Goal: Task Accomplishment & Management: Complete application form

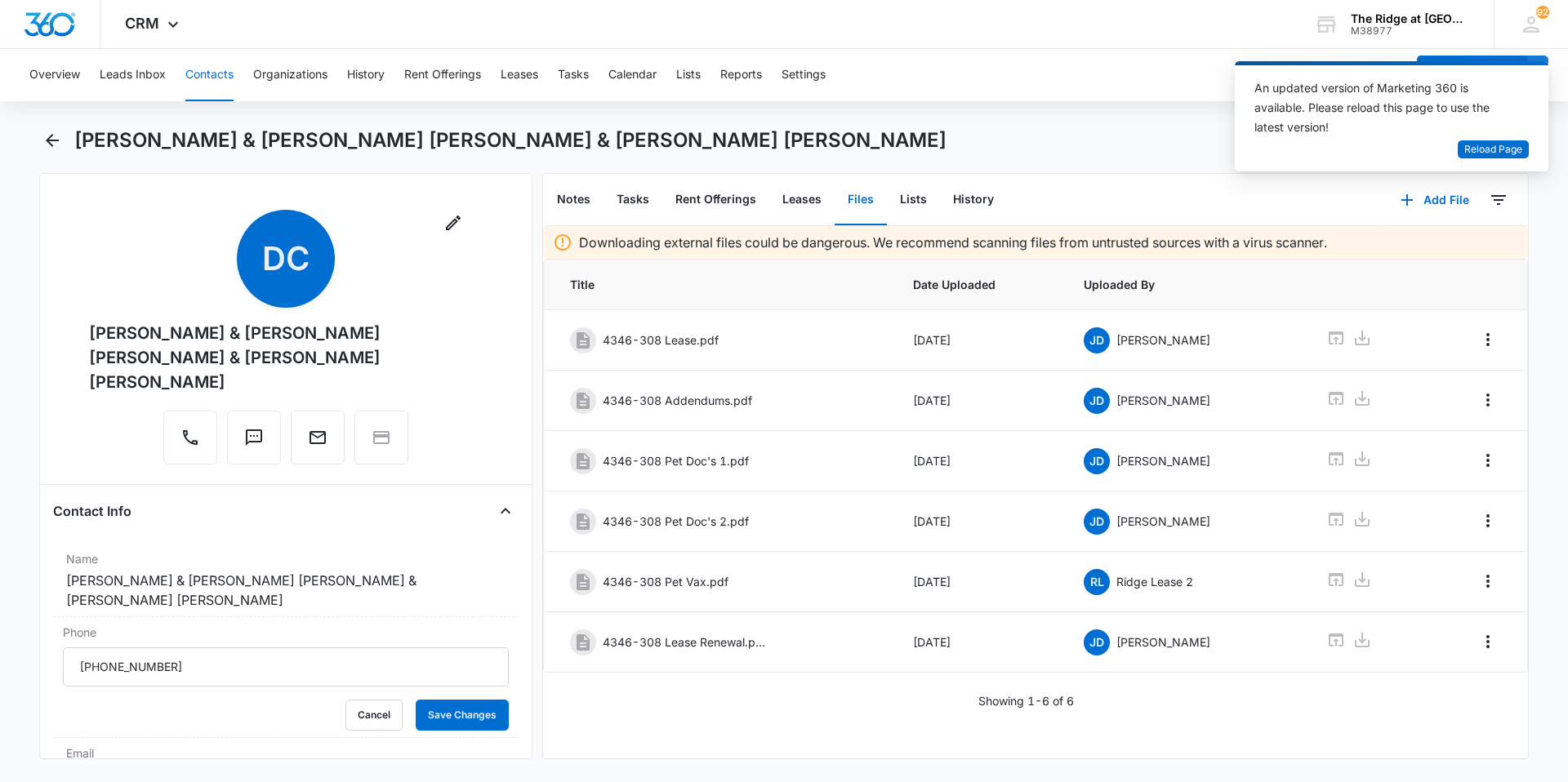
click at [209, 76] on button "Contacts" at bounding box center [209, 74] width 49 height 52
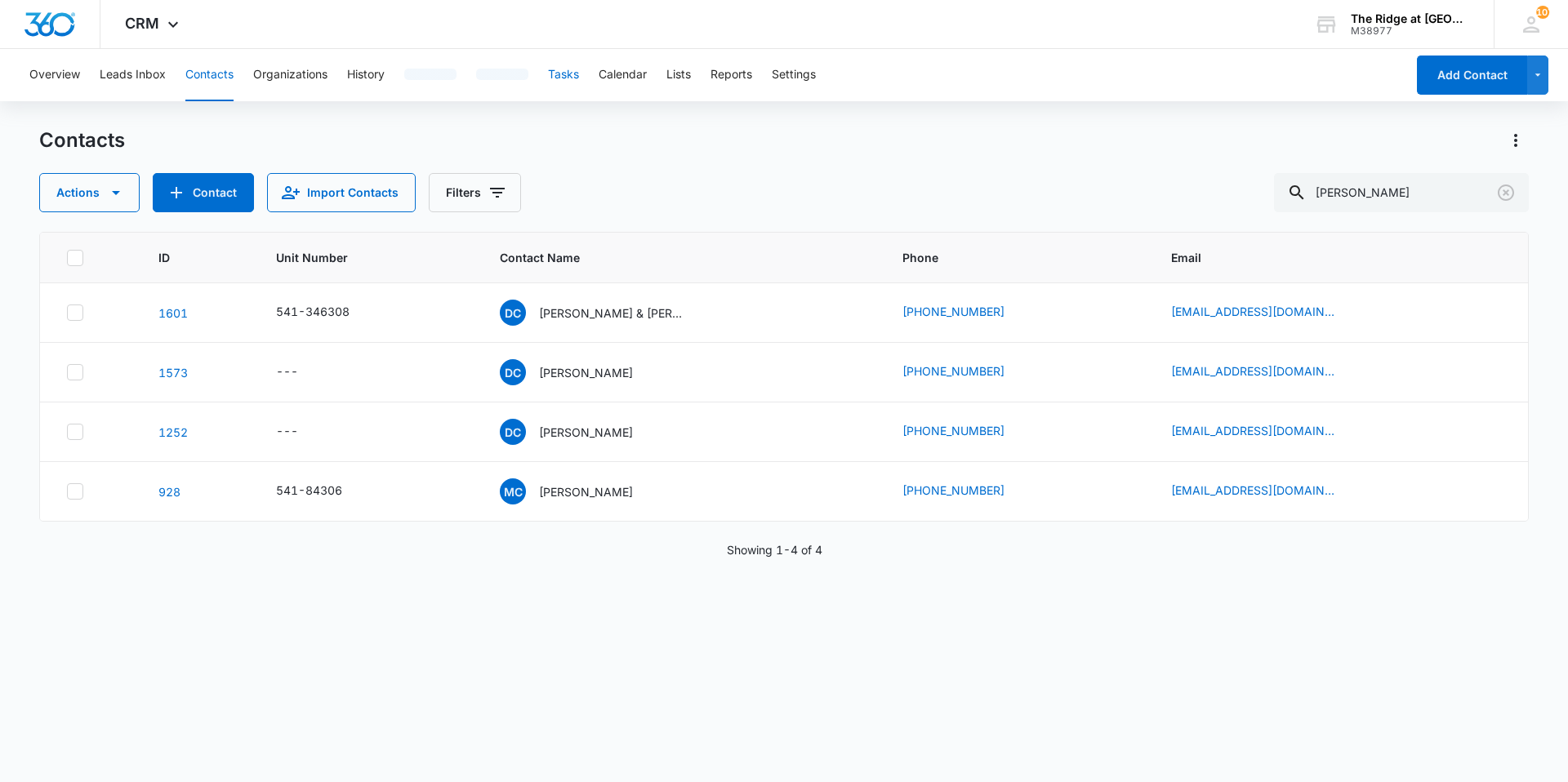
click at [564, 86] on button "Tasks" at bounding box center [563, 74] width 31 height 52
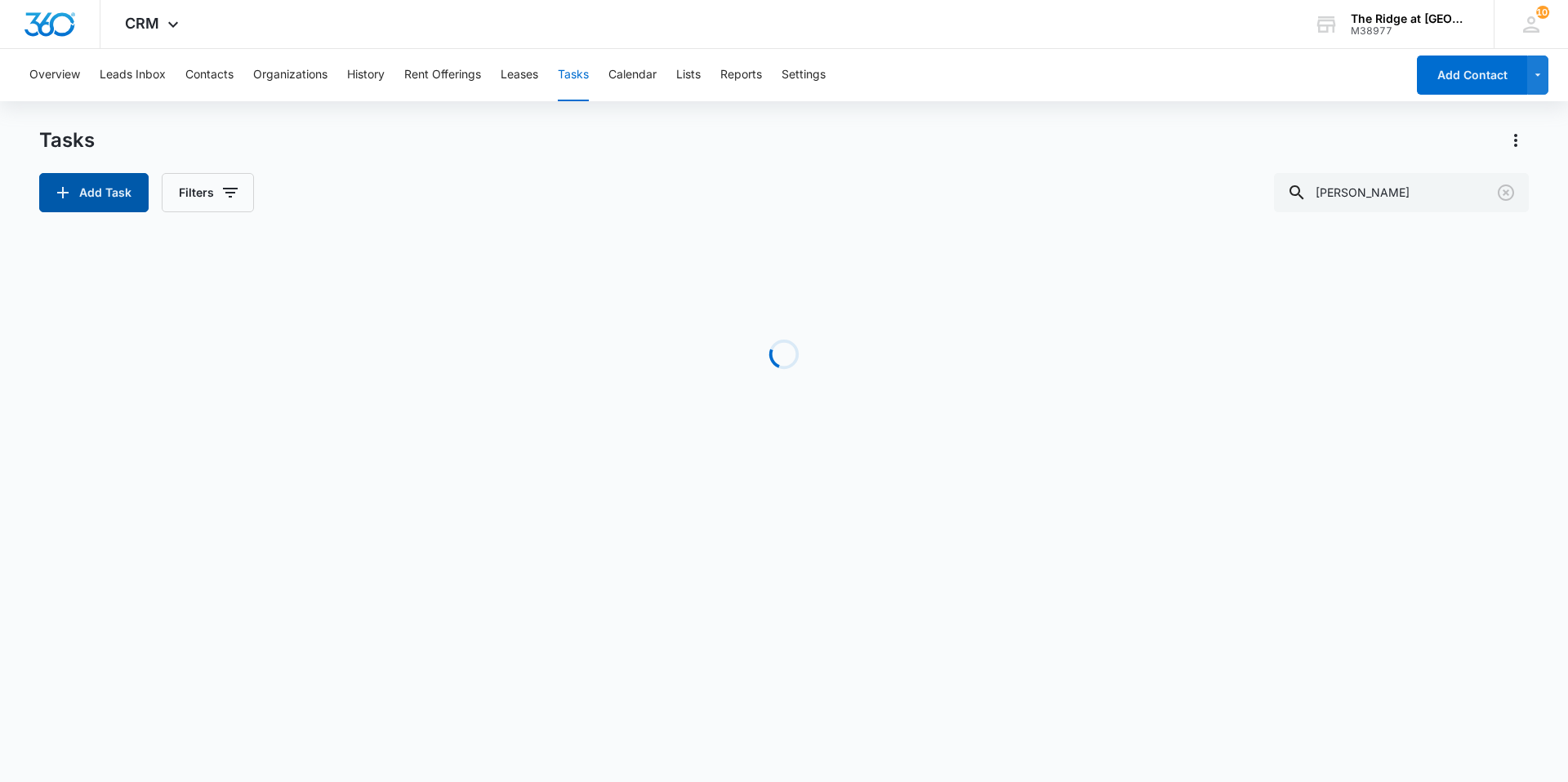
click at [104, 201] on button "Add Task" at bounding box center [93, 192] width 109 height 39
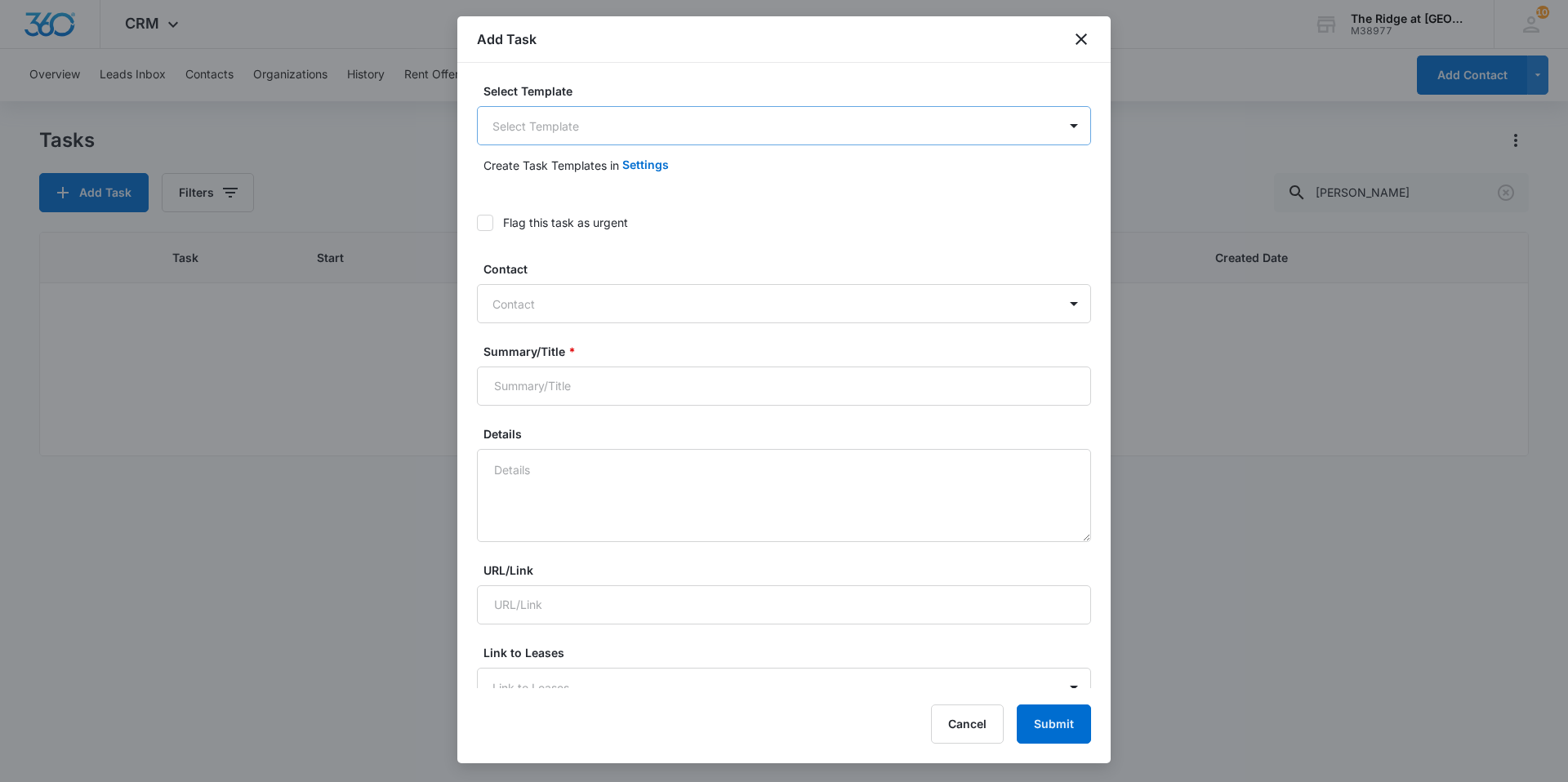
click at [618, 115] on body "CRM Apps Reputation Websites Forms CRM Email Social Content Intelligence Files …" at bounding box center [784, 391] width 1568 height 782
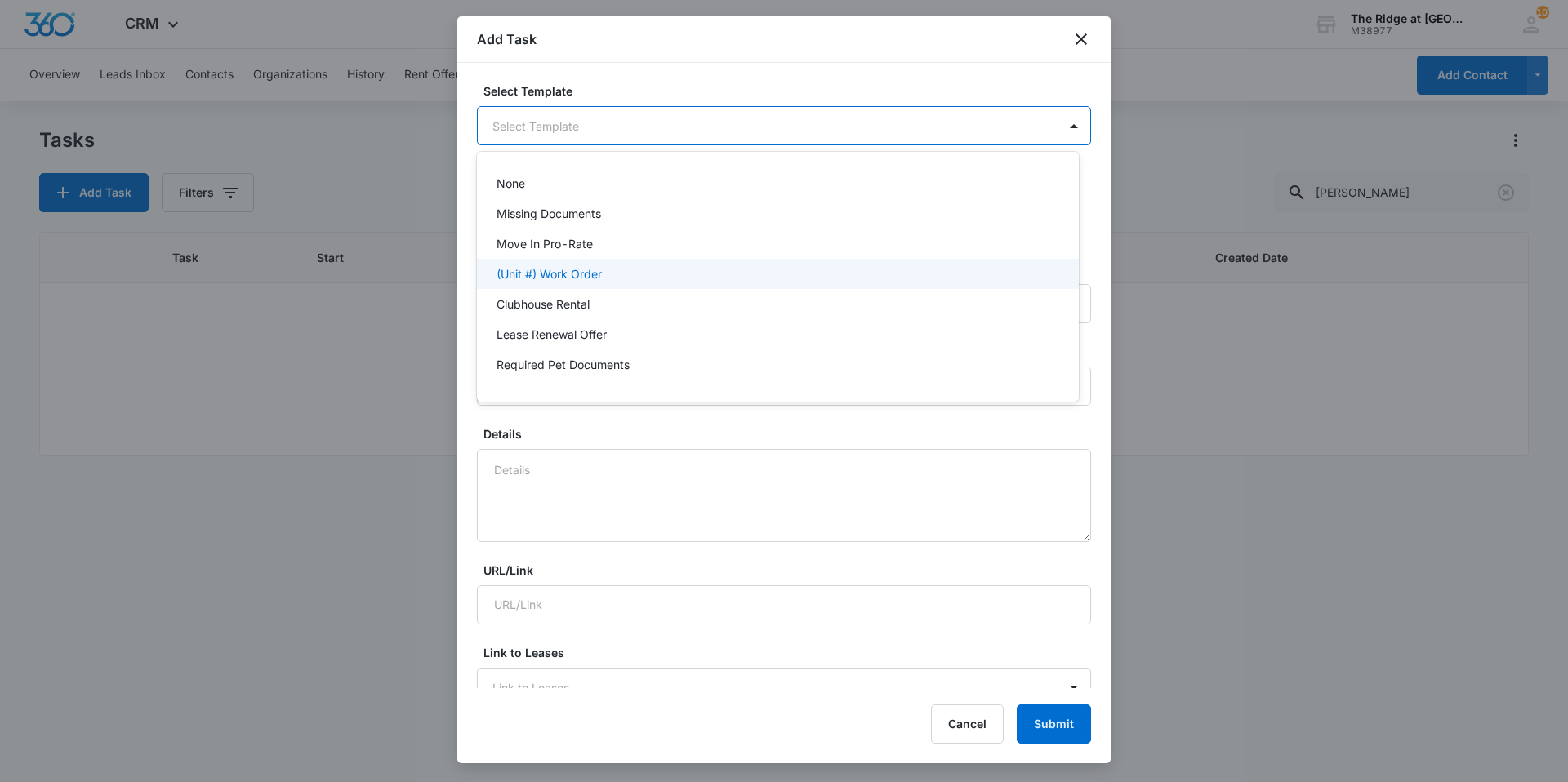
click at [570, 266] on p "(Unit #) Work Order" at bounding box center [549, 274] width 105 height 17
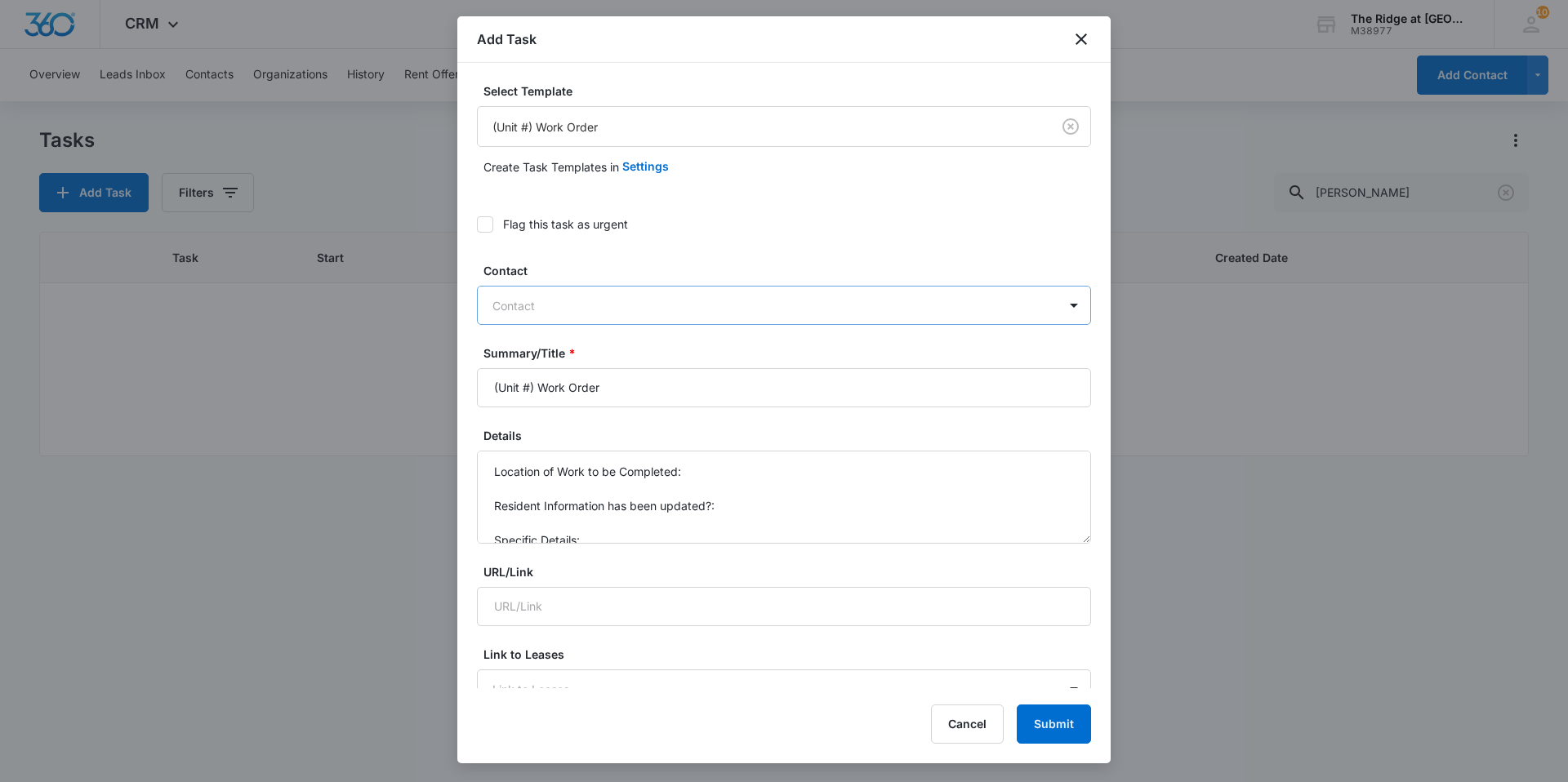
click at [580, 298] on div at bounding box center [774, 306] width 563 height 20
type input "[PERSON_NAME]"
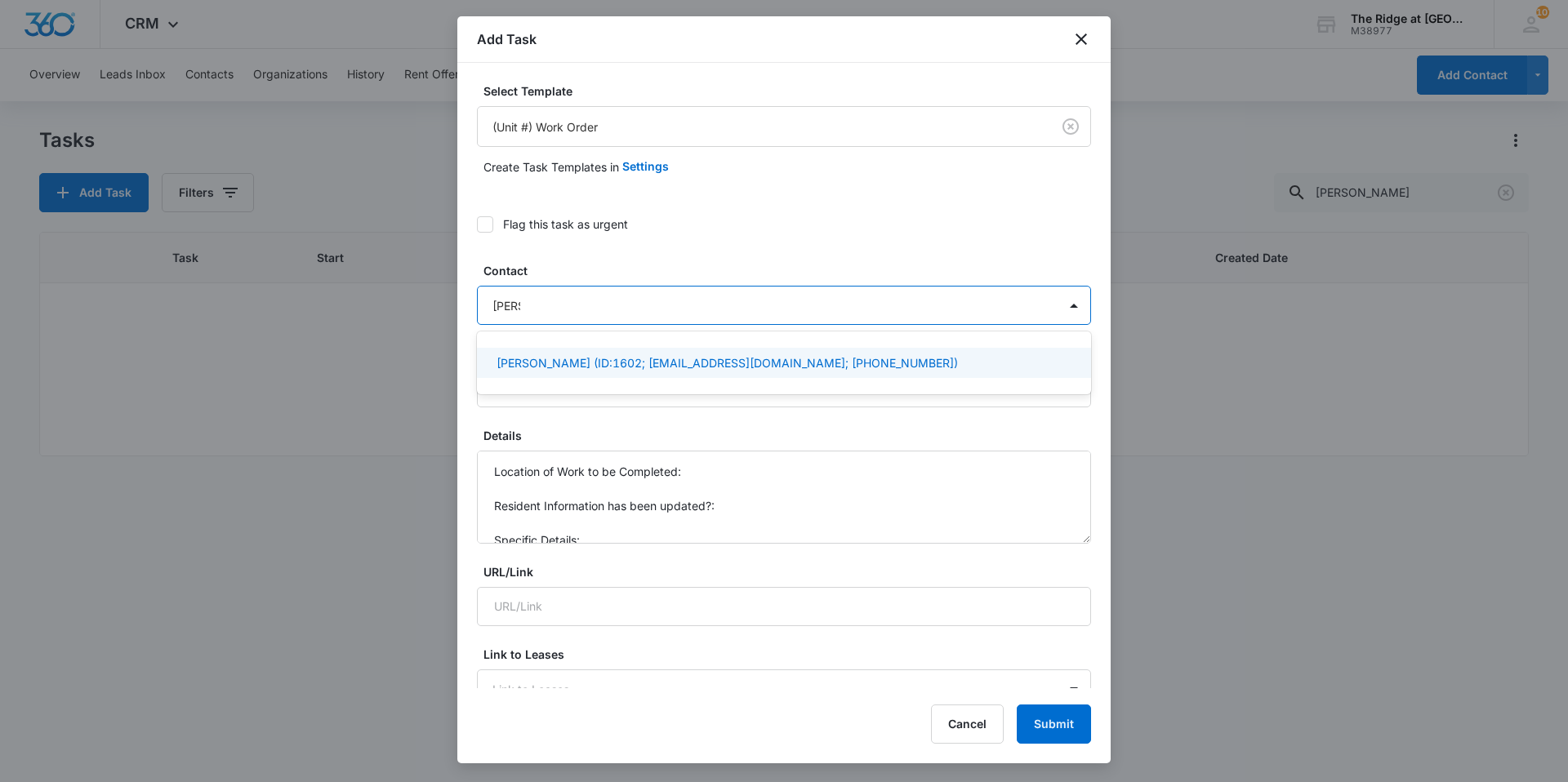
click at [643, 365] on p "[PERSON_NAME] (ID:1602; [EMAIL_ADDRESS][DOMAIN_NAME]; [PHONE_NUMBER])" at bounding box center [727, 363] width 462 height 17
click at [825, 239] on div "Flag this task as urgent" at bounding box center [784, 224] width 615 height 37
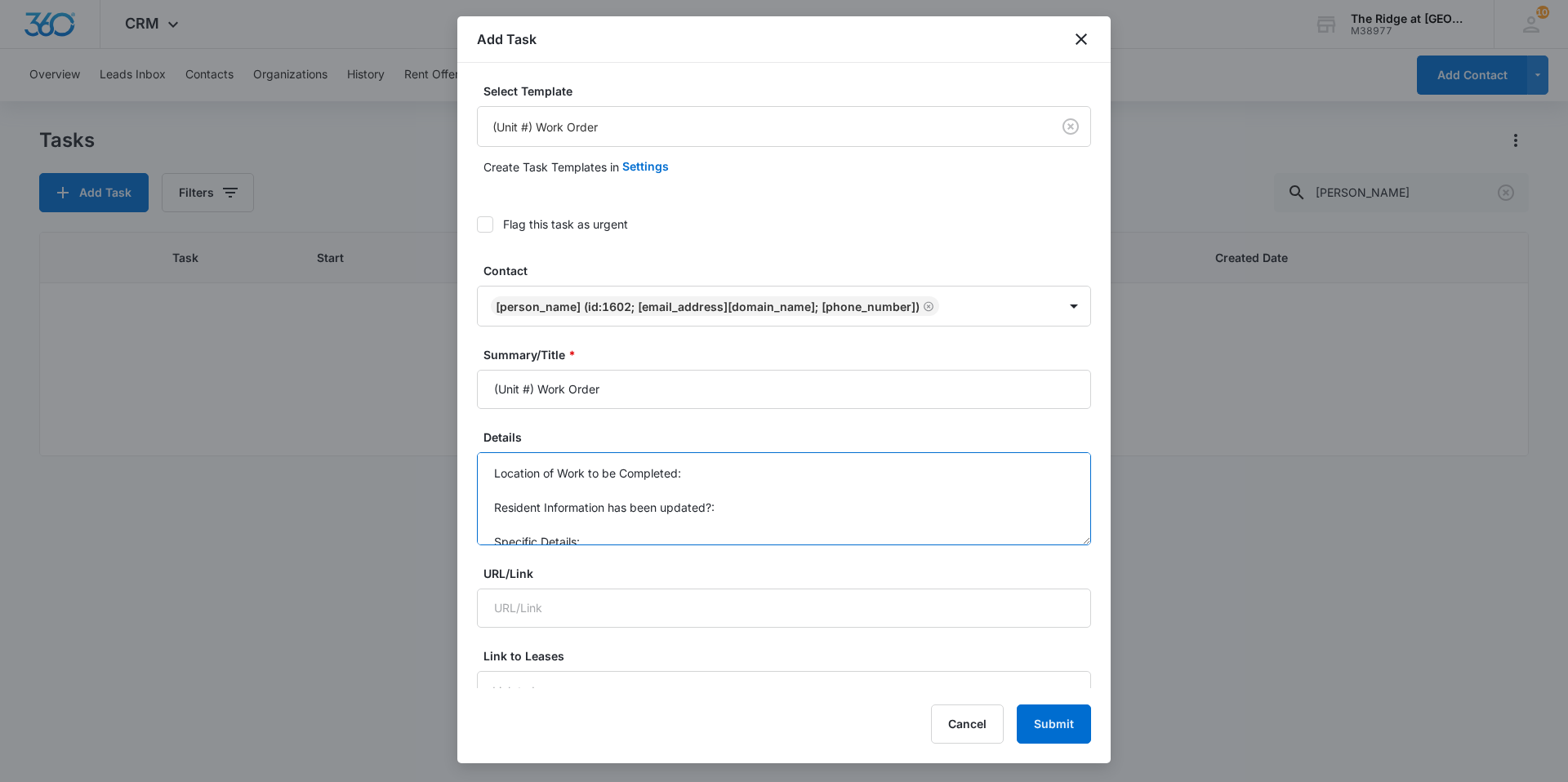
click at [768, 479] on textarea "Location of Work to be Completed: Resident Information has been updated?: Speci…" at bounding box center [784, 499] width 615 height 93
type textarea "Location of Work to be Completed: Living rooming Resident Information has been …"
drag, startPoint x: 532, startPoint y: 387, endPoint x: 455, endPoint y: 396, distance: 77.5
click at [455, 396] on body "CRM Apps Reputation Websites Forms CRM Email Social Content Intelligence Files …" at bounding box center [784, 391] width 1568 height 782
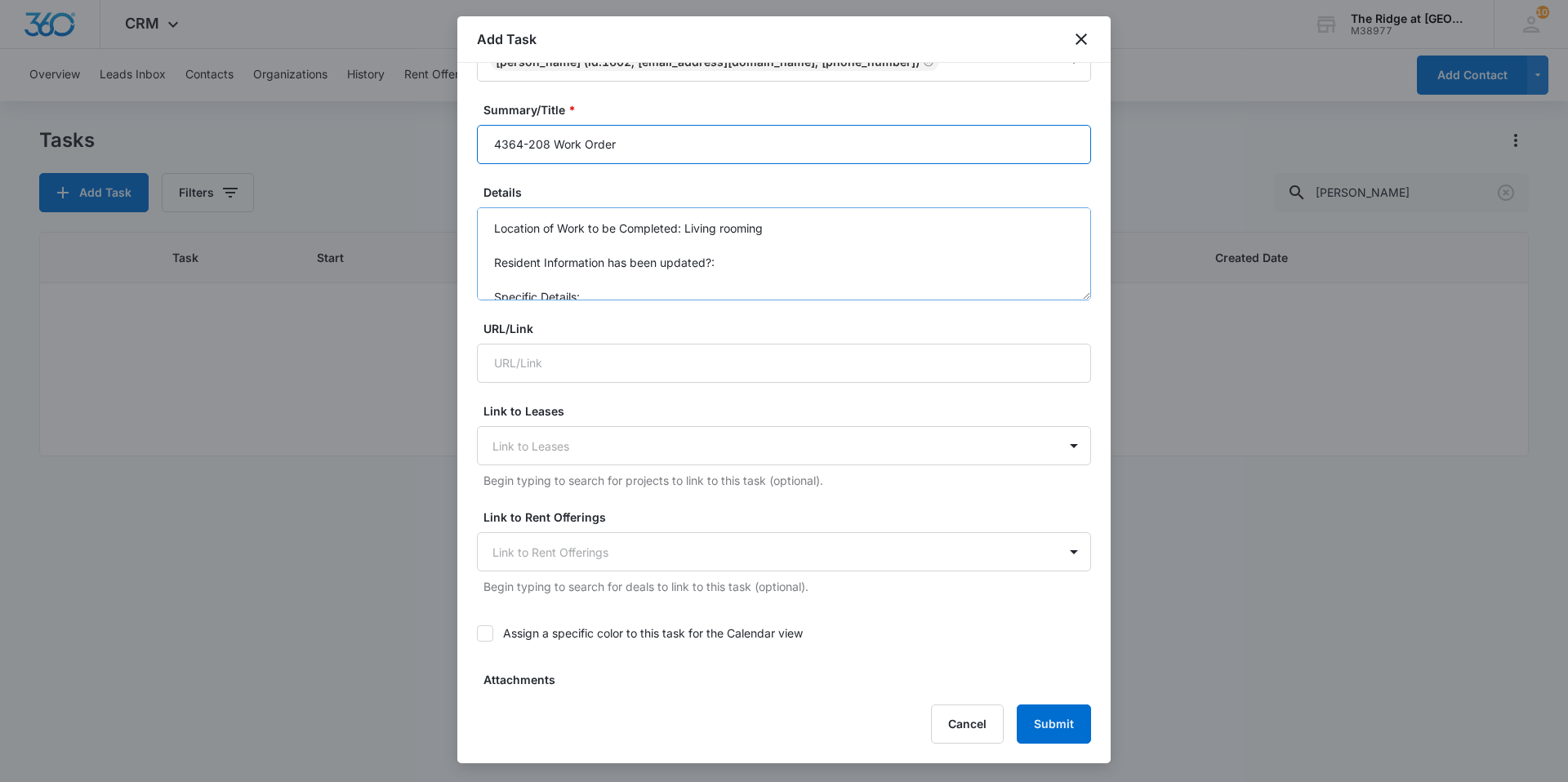
scroll to position [17, 0]
type input "4364-208 Work Order"
click at [644, 281] on textarea "Location of Work to be Completed: Living rooming Resident Information has been …" at bounding box center [784, 254] width 615 height 93
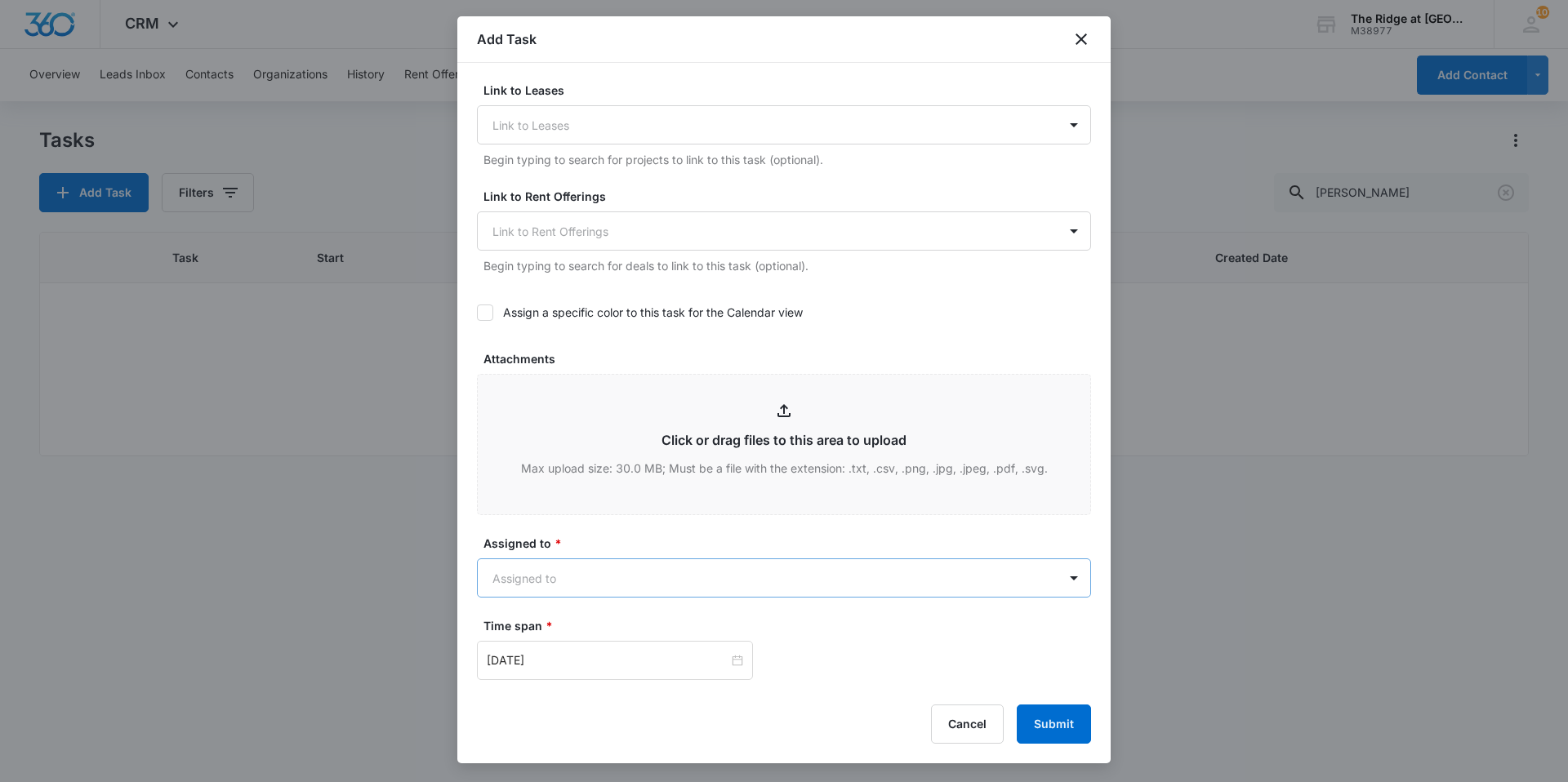
scroll to position [653, 0]
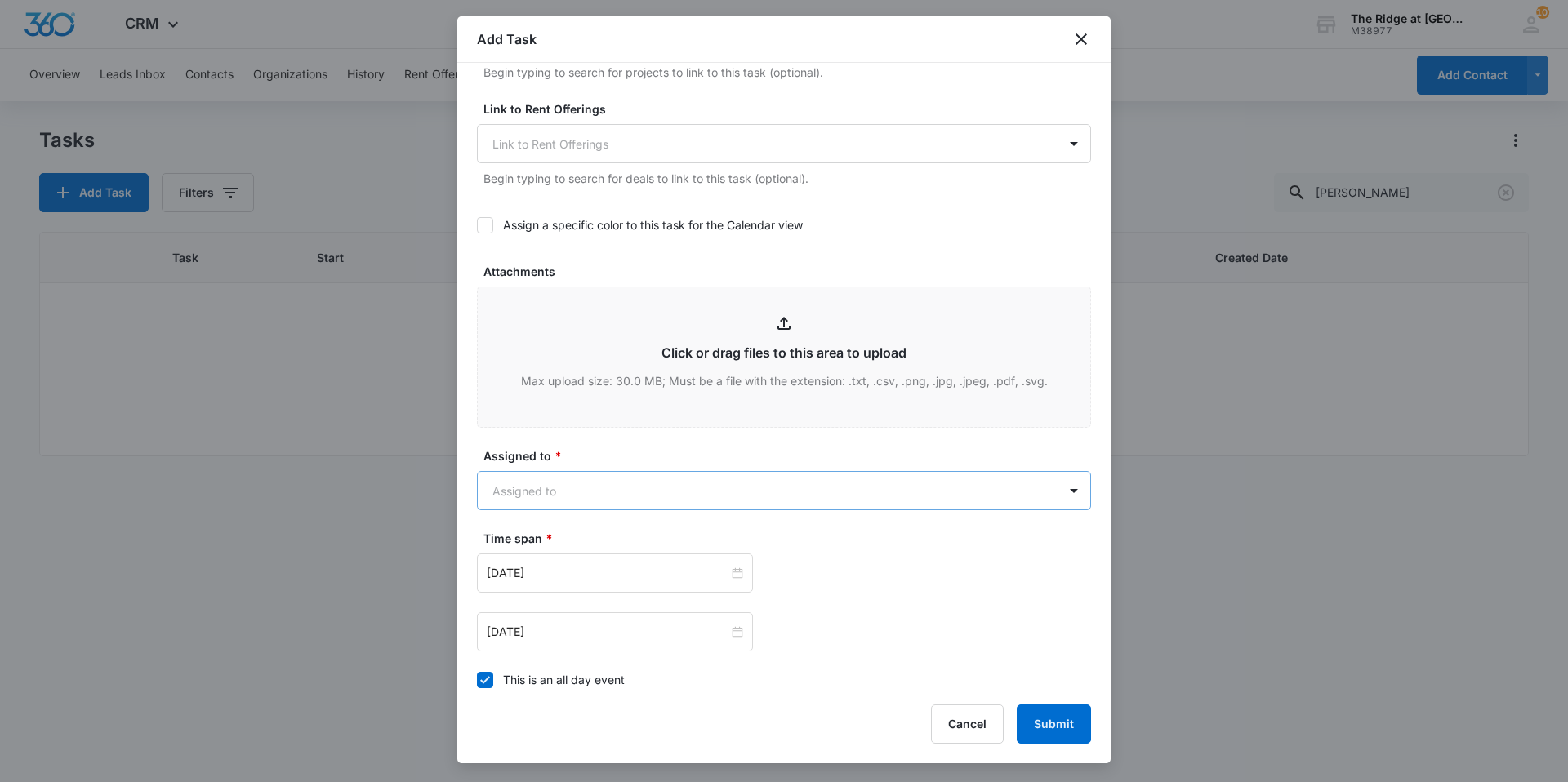
type textarea "Location of Work to be Completed: Living rooming Resident Information has been …"
click at [690, 497] on body "CRM Apps Reputation Websites Forms CRM Email Social Content Intelligence Files …" at bounding box center [784, 391] width 1568 height 782
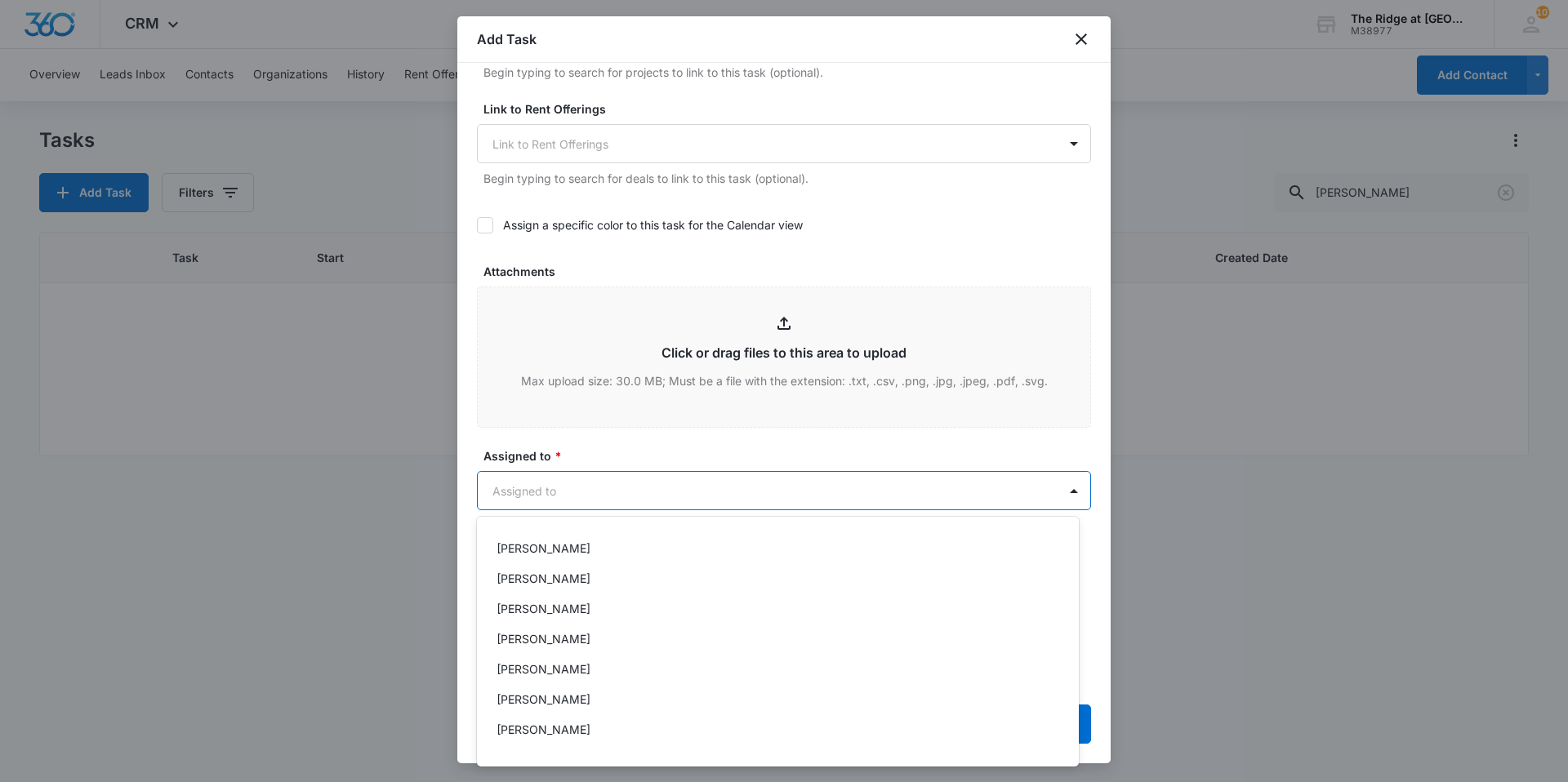
scroll to position [176, 0]
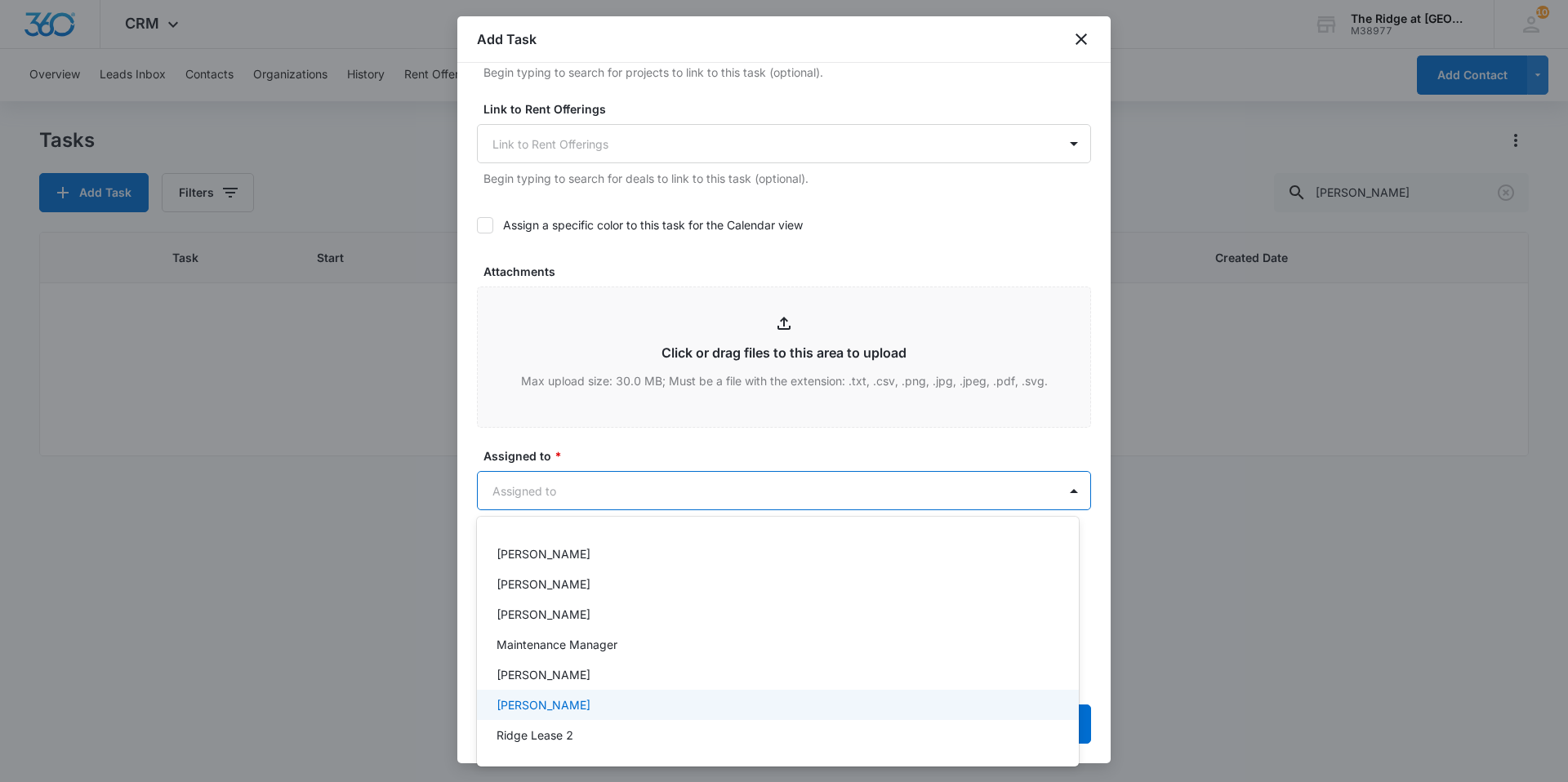
drag, startPoint x: 622, startPoint y: 699, endPoint x: 650, endPoint y: 582, distance: 120.3
click at [622, 697] on div "[PERSON_NAME]" at bounding box center [776, 705] width 560 height 17
click at [696, 421] on div at bounding box center [784, 391] width 1568 height 782
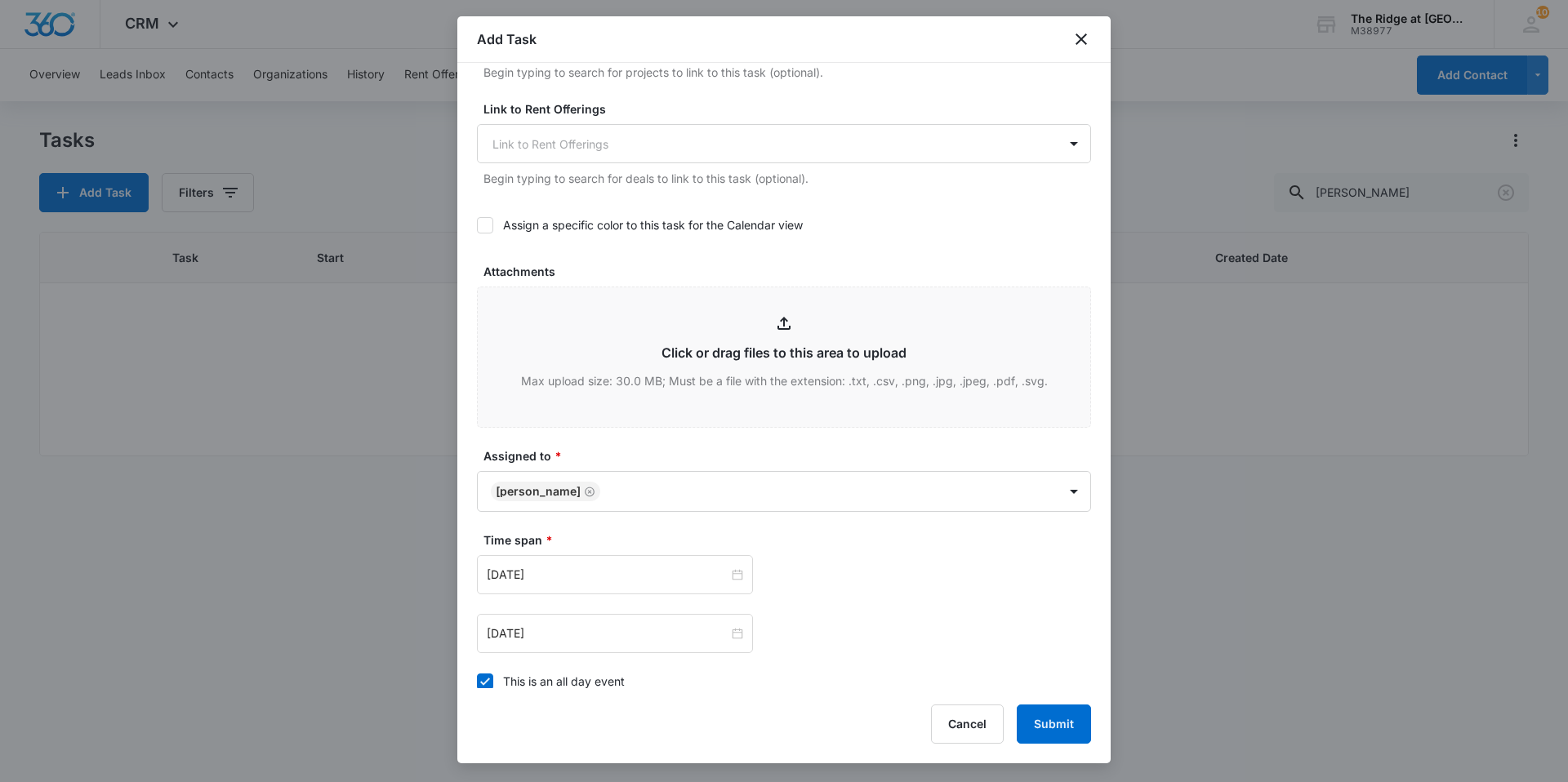
click at [692, 448] on label "Assigned to *" at bounding box center [790, 456] width 615 height 17
click at [641, 569] on input "[DATE]" at bounding box center [607, 575] width 242 height 18
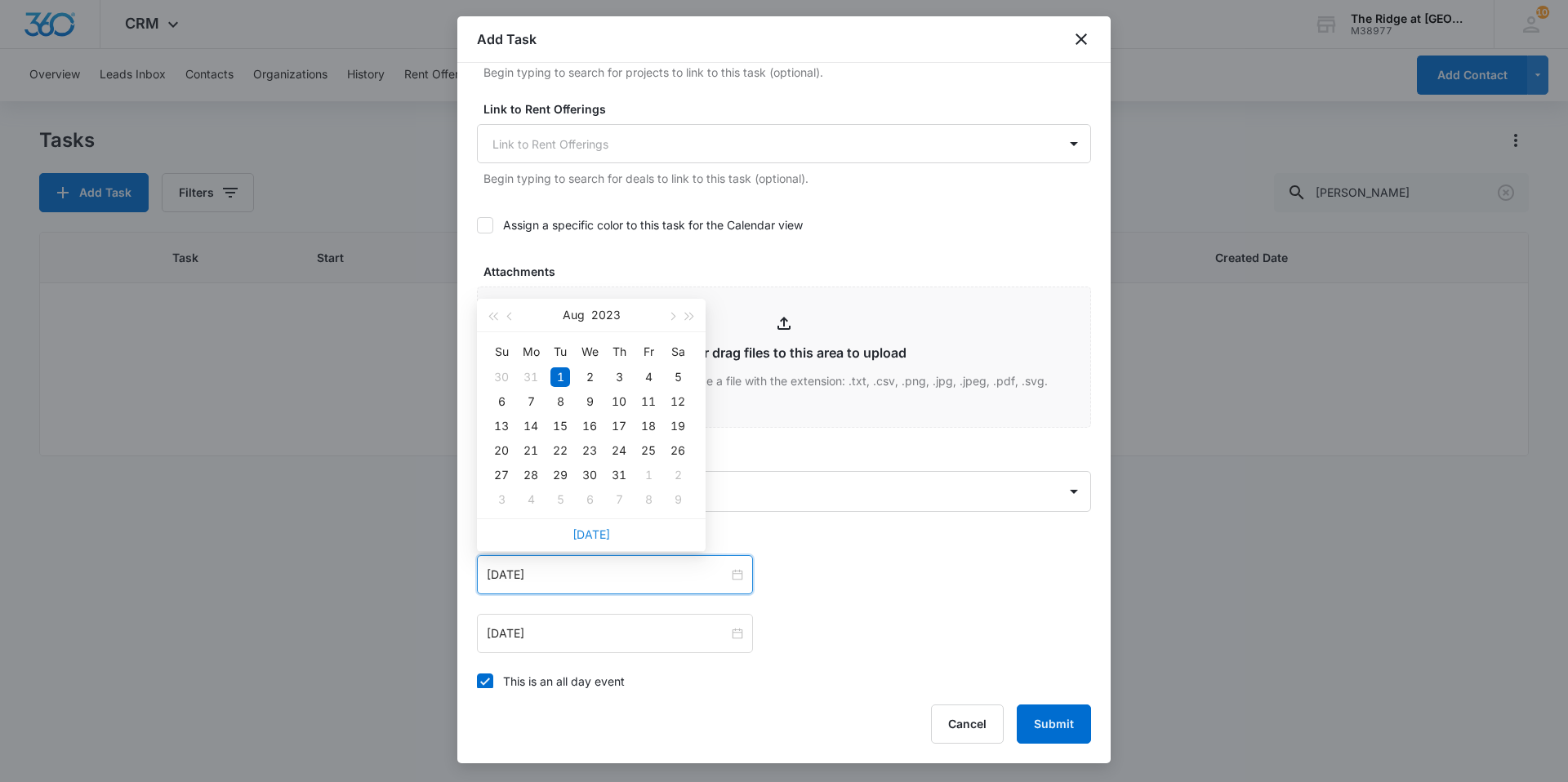
click at [591, 534] on link "[DATE]" at bounding box center [591, 534] width 38 height 14
type input "[DATE]"
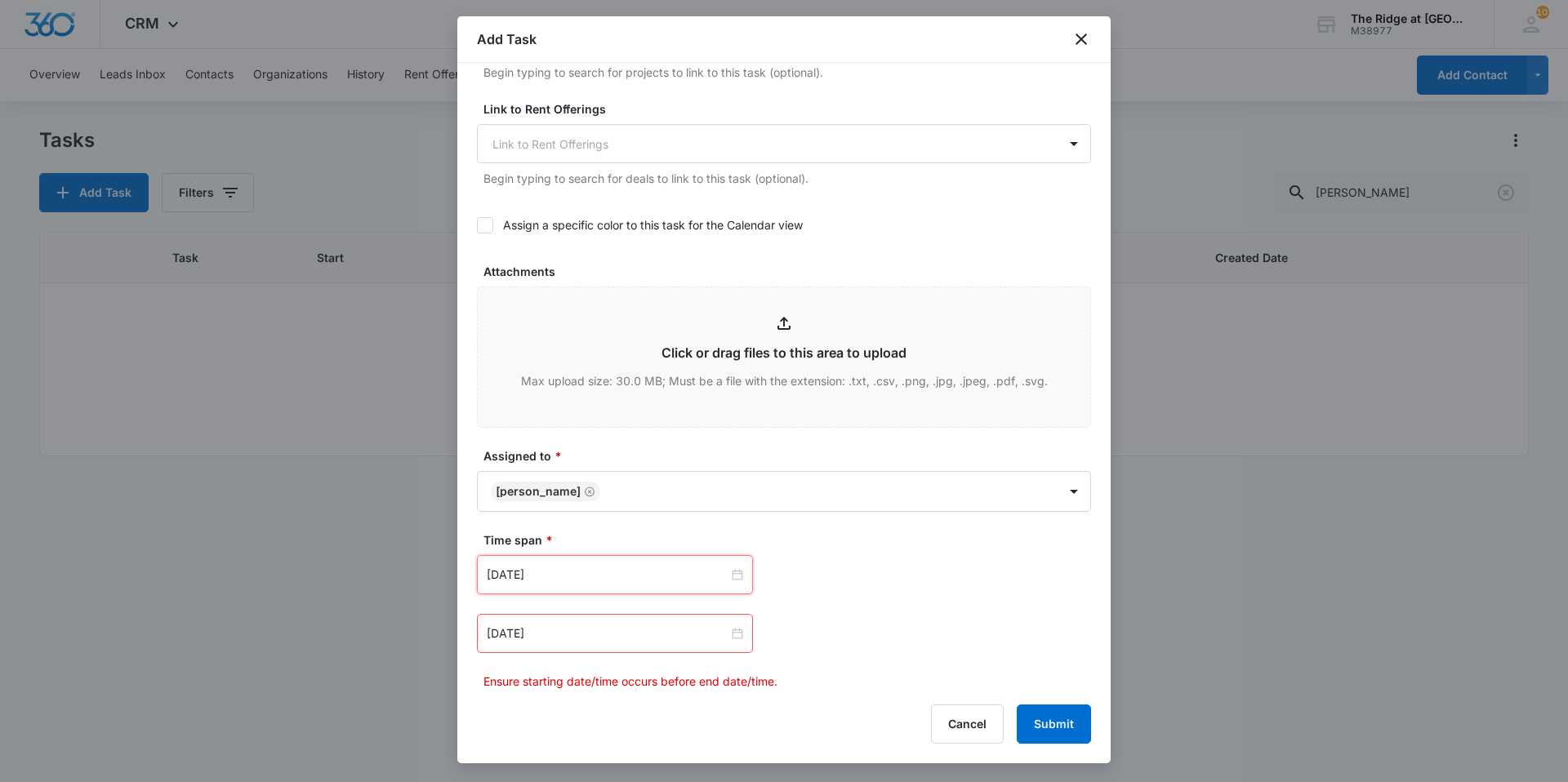
click at [584, 618] on div "[DATE]" at bounding box center [615, 634] width 276 height 39
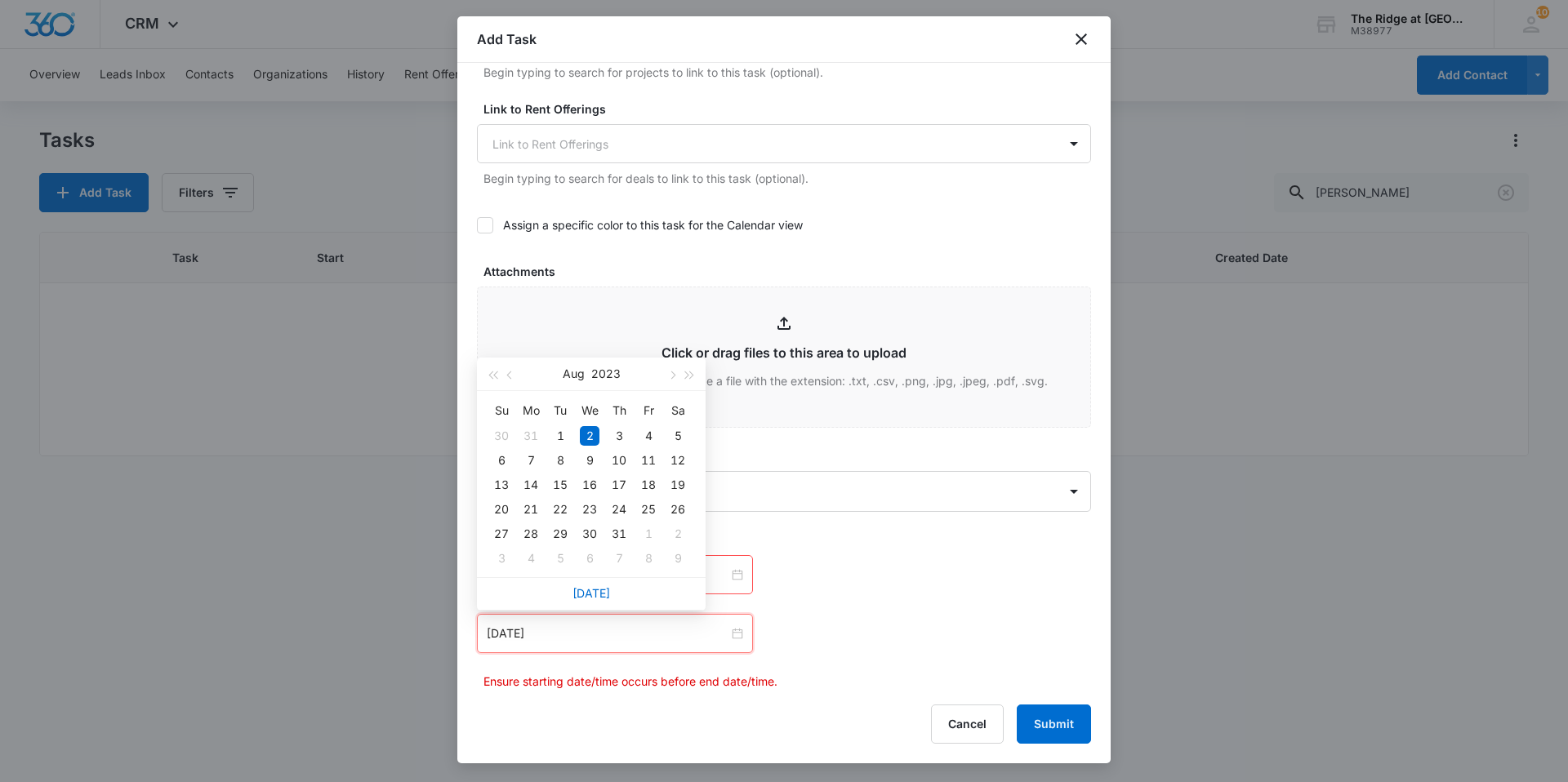
click at [578, 593] on link "[DATE]" at bounding box center [591, 592] width 38 height 14
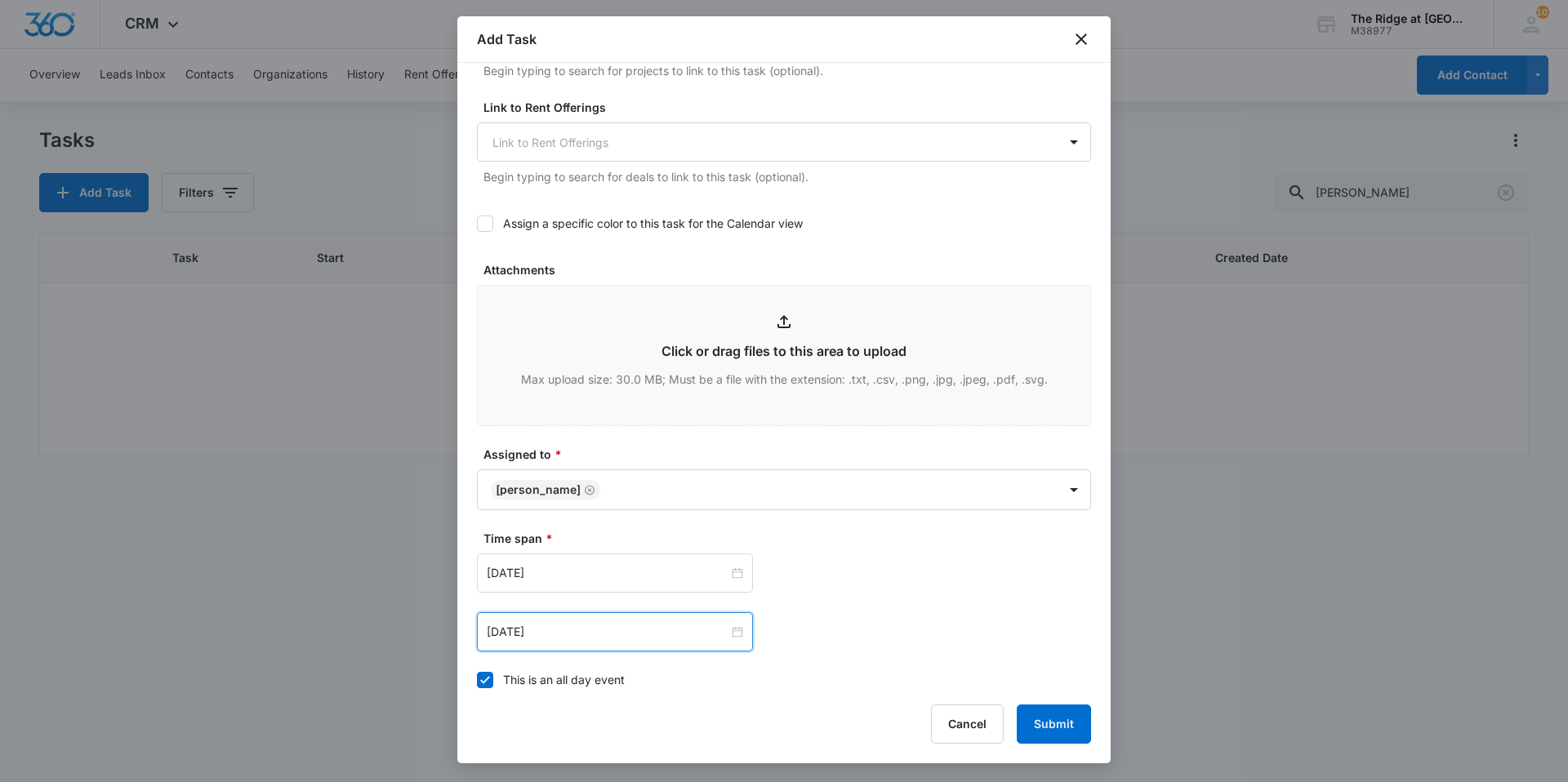
scroll to position [885, 0]
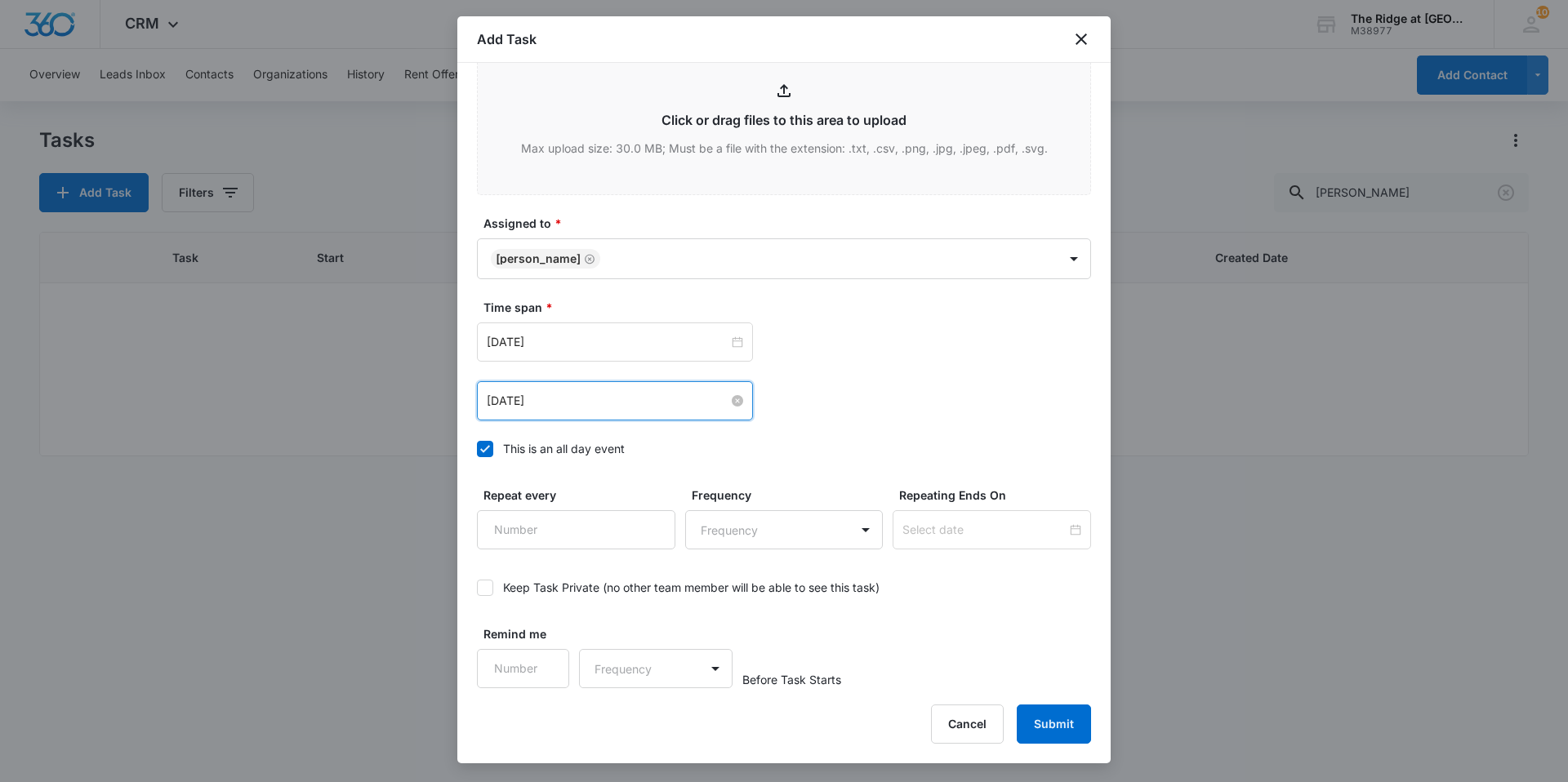
click at [583, 396] on input "[DATE]" at bounding box center [607, 401] width 242 height 18
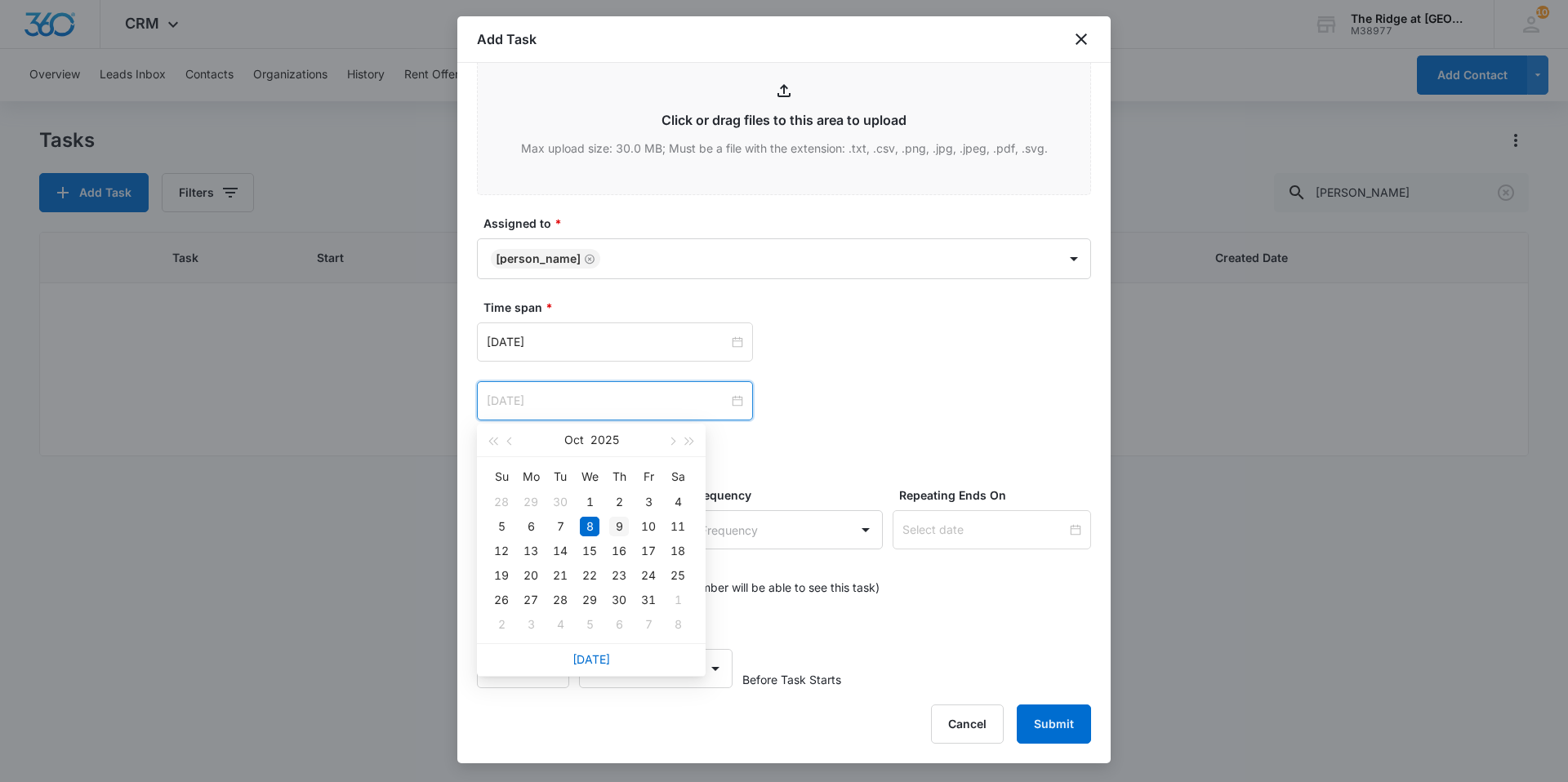
type input "[DATE]"
drag, startPoint x: 615, startPoint y: 526, endPoint x: 624, endPoint y: 505, distance: 22.8
click at [616, 524] on div "9" at bounding box center [618, 526] width 19 height 19
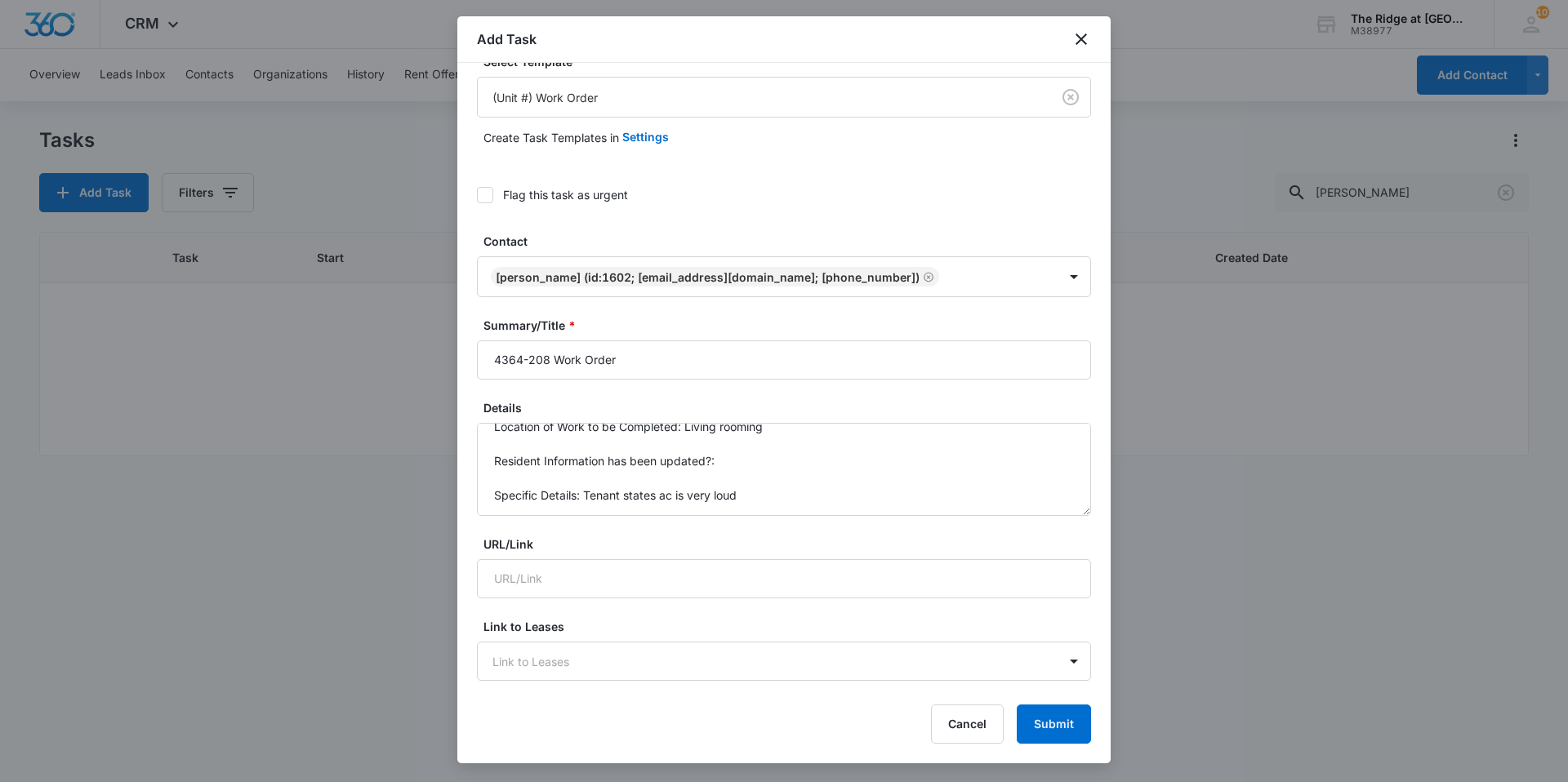
scroll to position [0, 0]
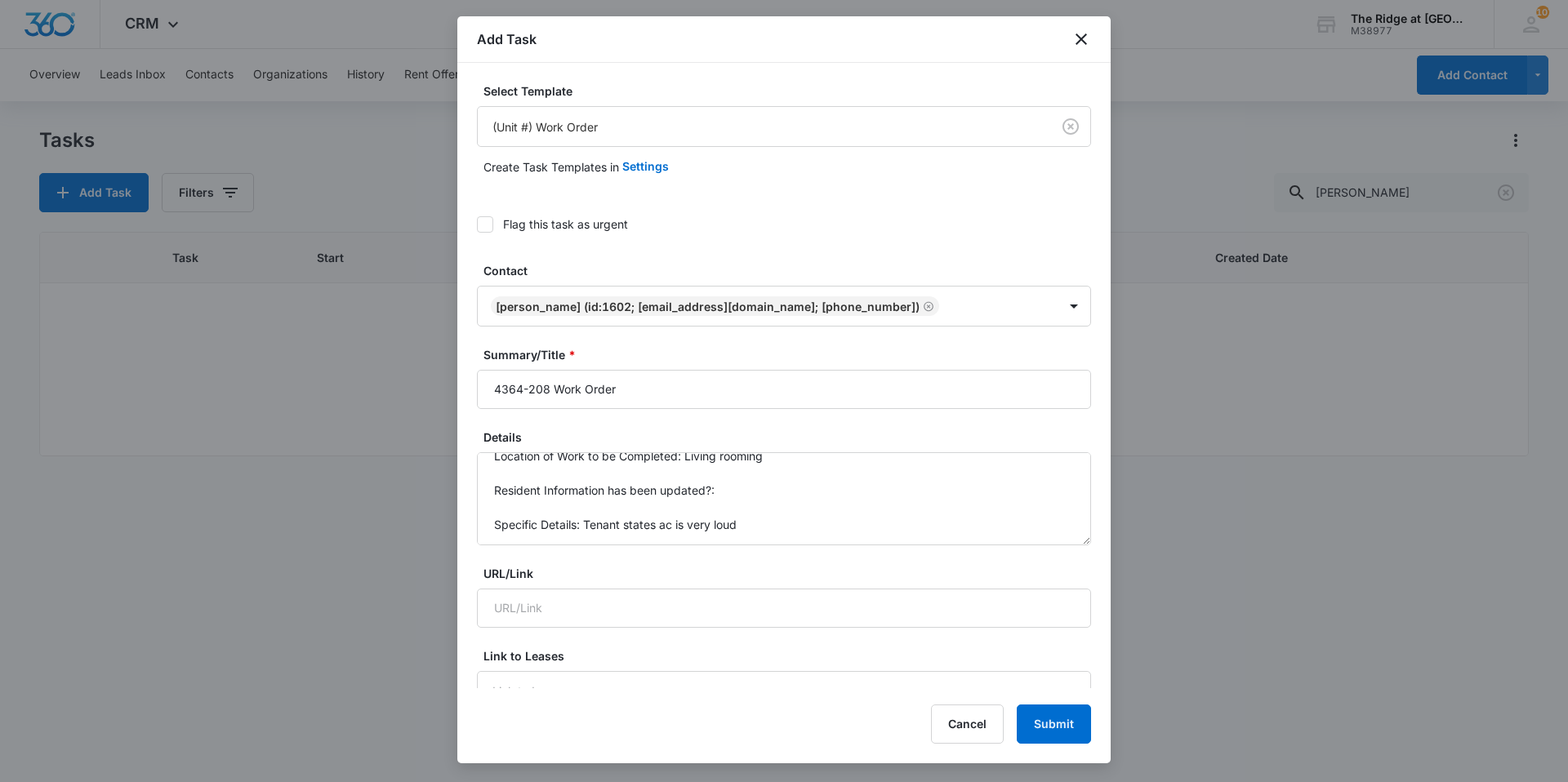
click at [489, 229] on icon at bounding box center [485, 224] width 15 height 15
click at [477, 224] on input "Flag this task as urgent" at bounding box center [477, 224] width 0 height 0
click at [691, 405] on input "4364-208 Work Order" at bounding box center [784, 389] width 615 height 39
type input "4364-208 Work Order ac loud"
click at [1051, 723] on button "Submit" at bounding box center [1053, 723] width 74 height 39
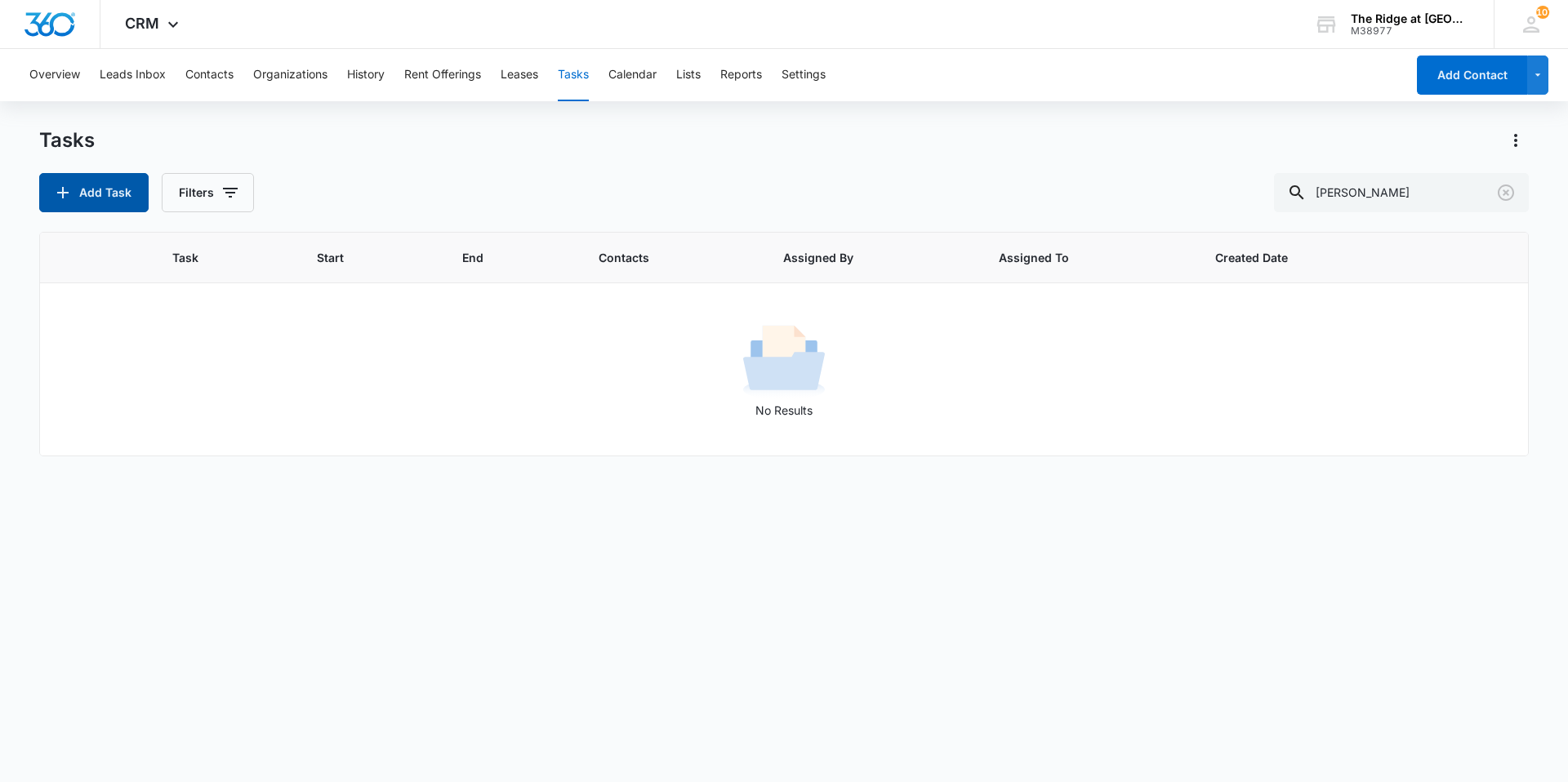
click at [125, 188] on button "Add Task" at bounding box center [93, 192] width 109 height 39
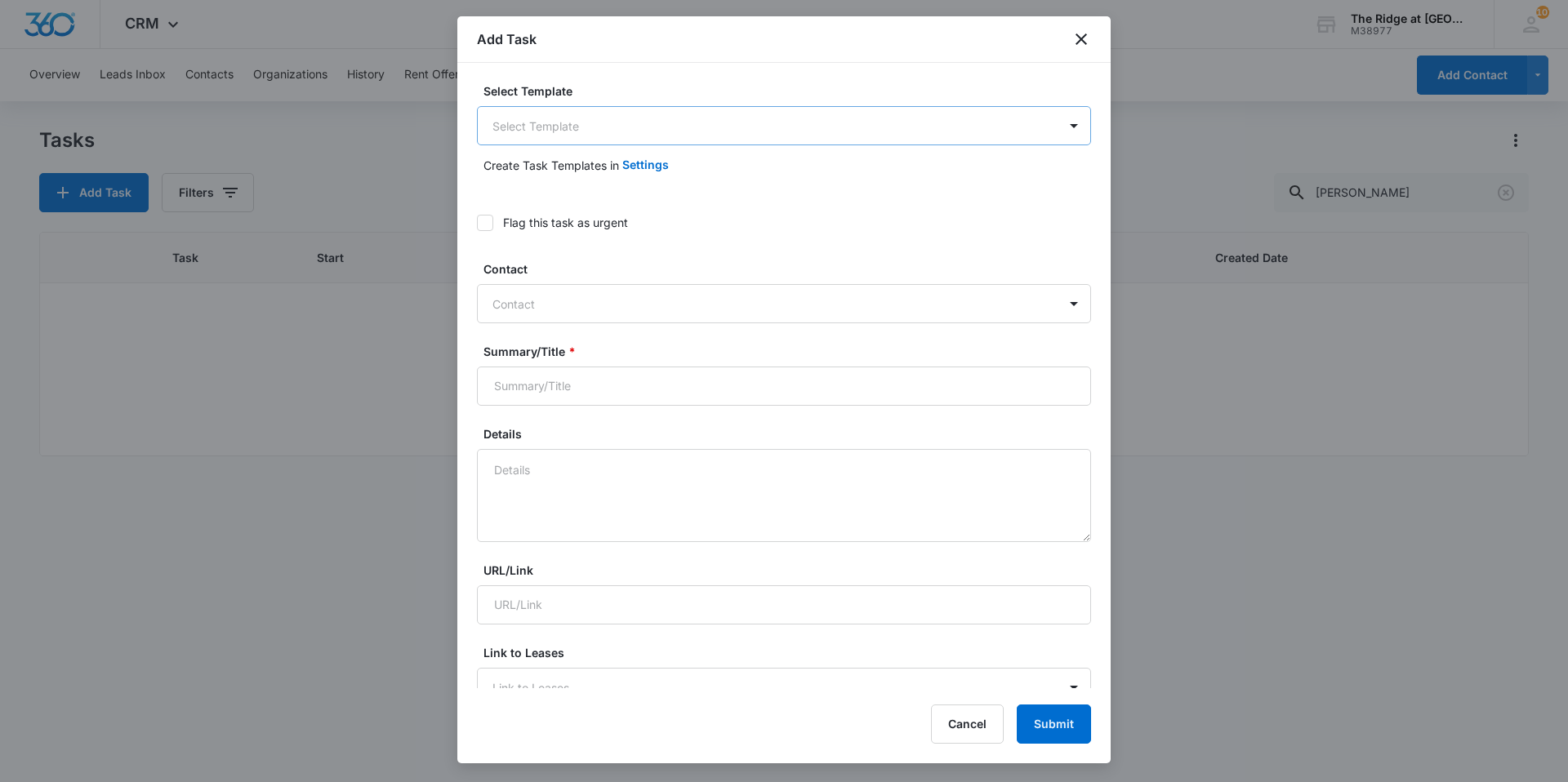
click at [624, 137] on body "CRM Apps Reputation Websites Forms CRM Email Social Content Intelligence Files …" at bounding box center [784, 391] width 1568 height 782
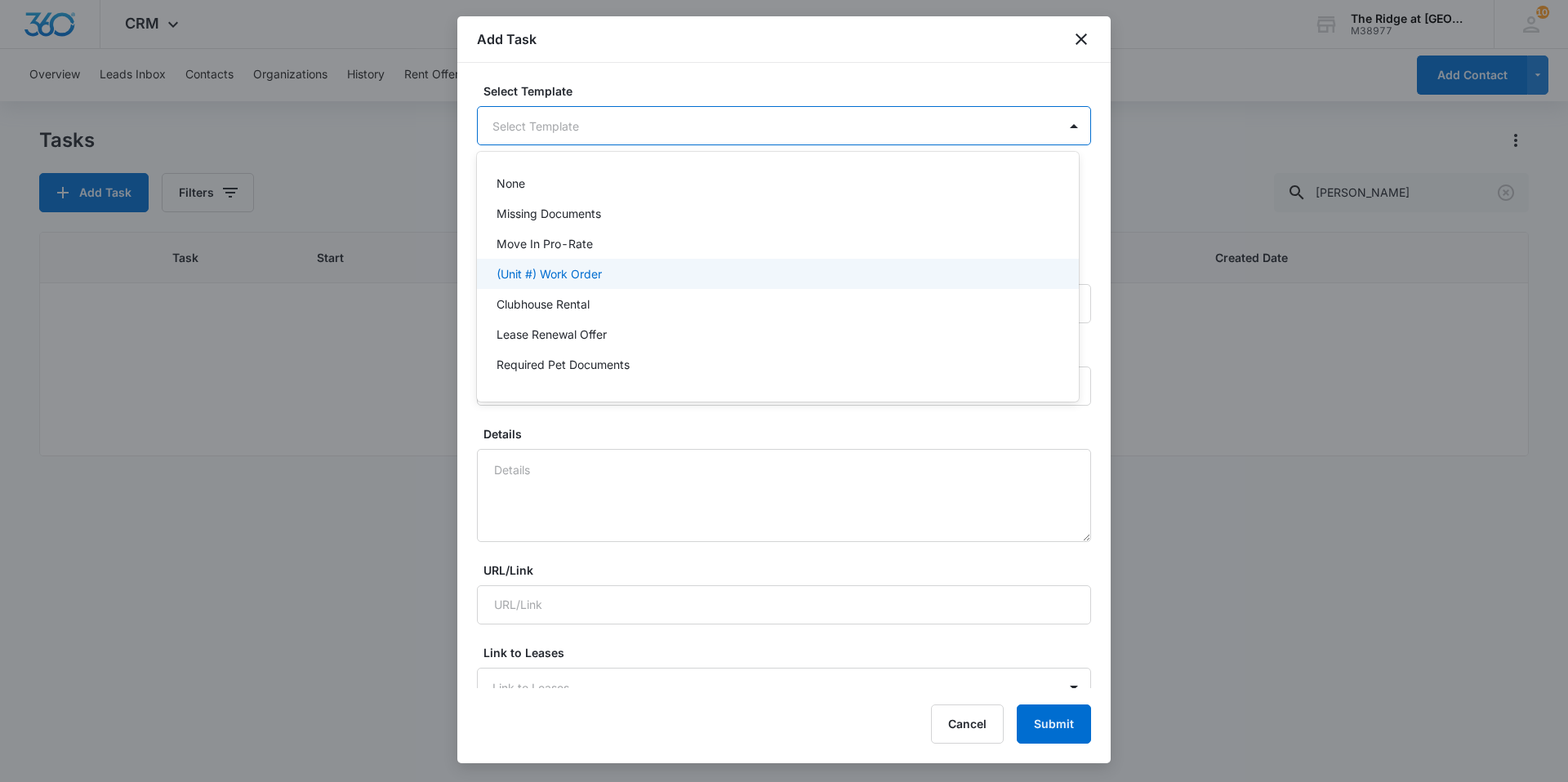
click at [575, 272] on p "(Unit #) Work Order" at bounding box center [549, 274] width 105 height 17
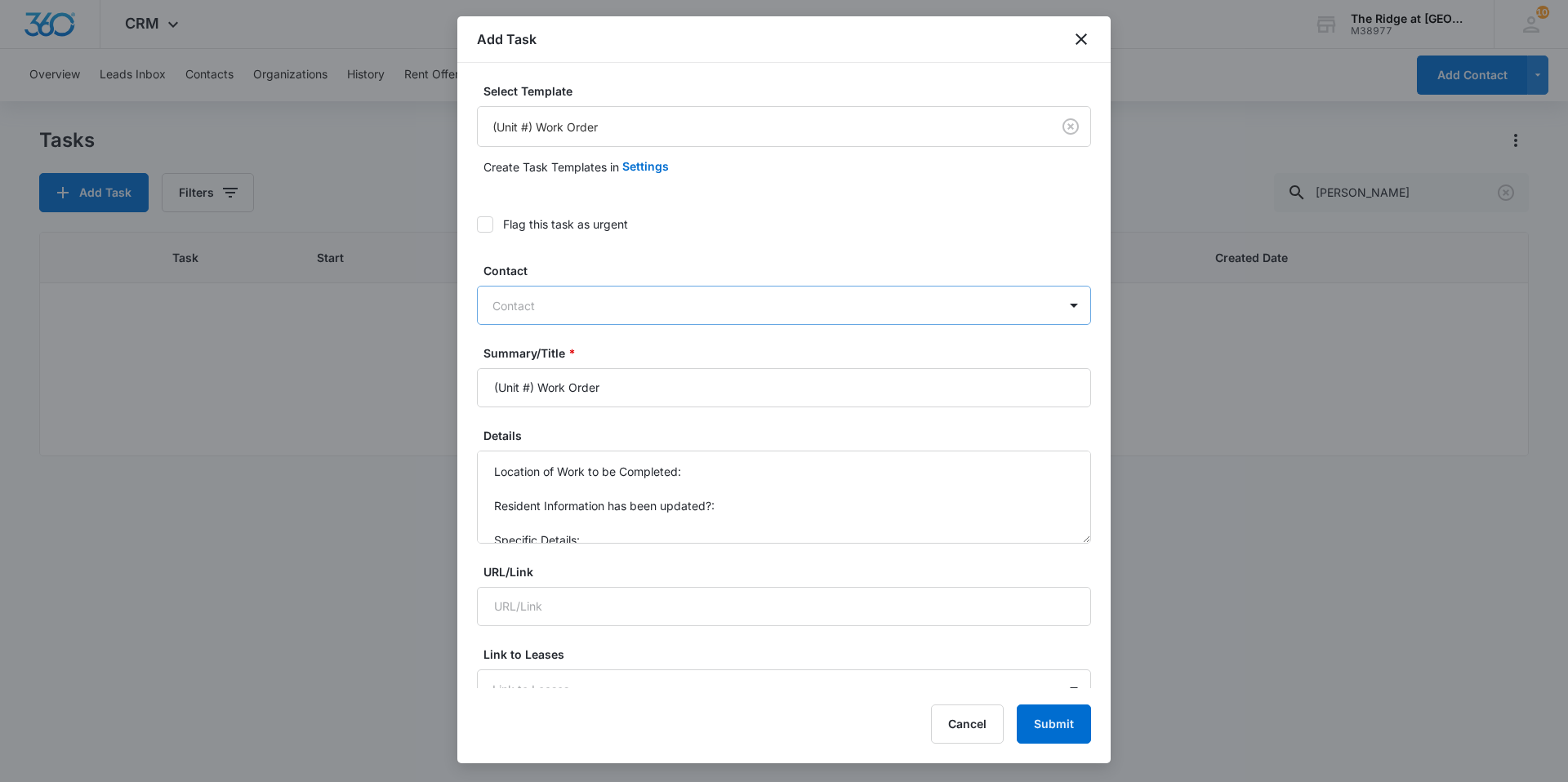
click at [578, 302] on div at bounding box center [774, 306] width 563 height 20
type input "s"
type input "sra"
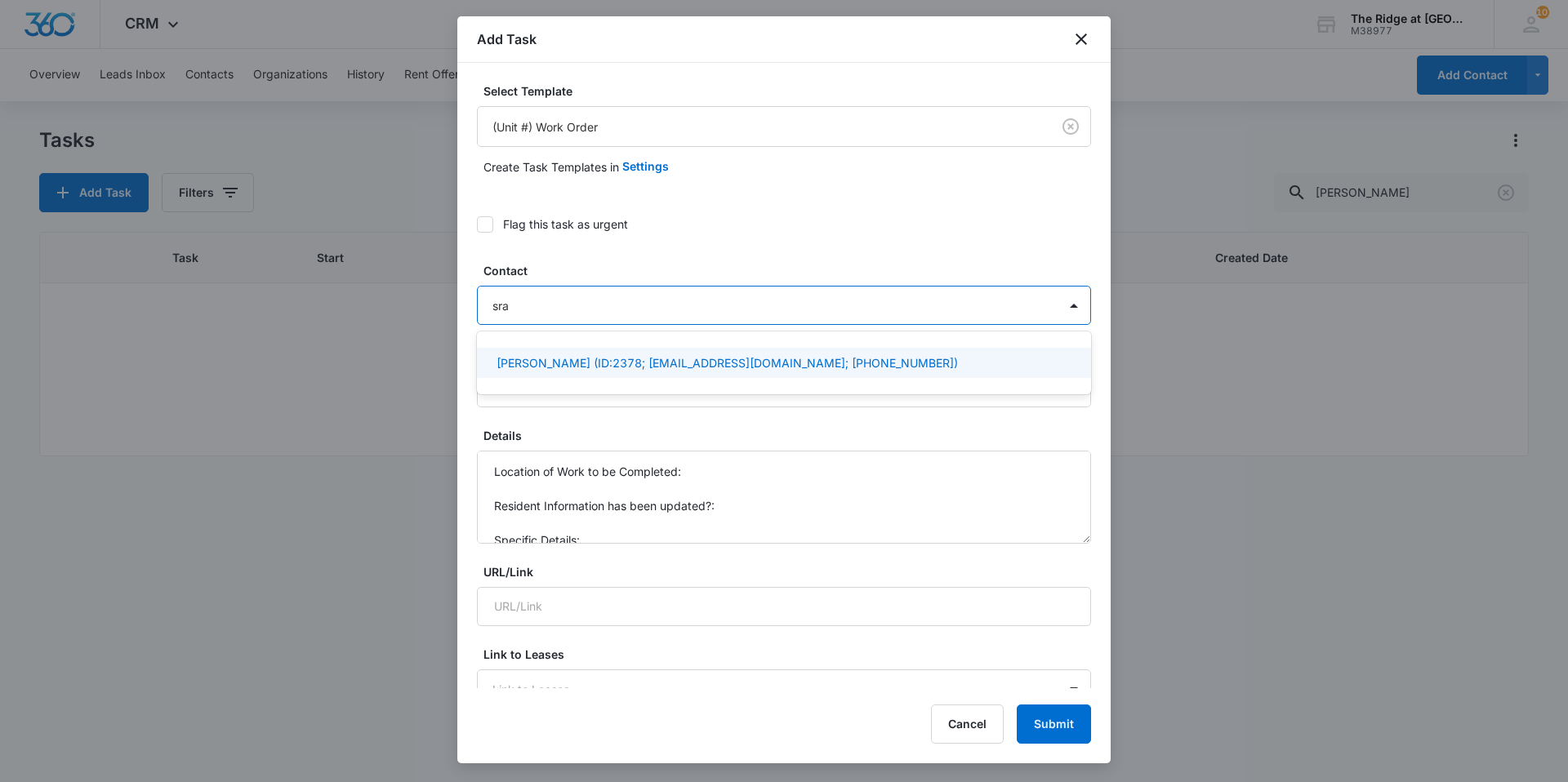
click at [564, 362] on p "[PERSON_NAME] (ID:2378; [EMAIL_ADDRESS][DOMAIN_NAME]; [PHONE_NUMBER])" at bounding box center [727, 363] width 462 height 17
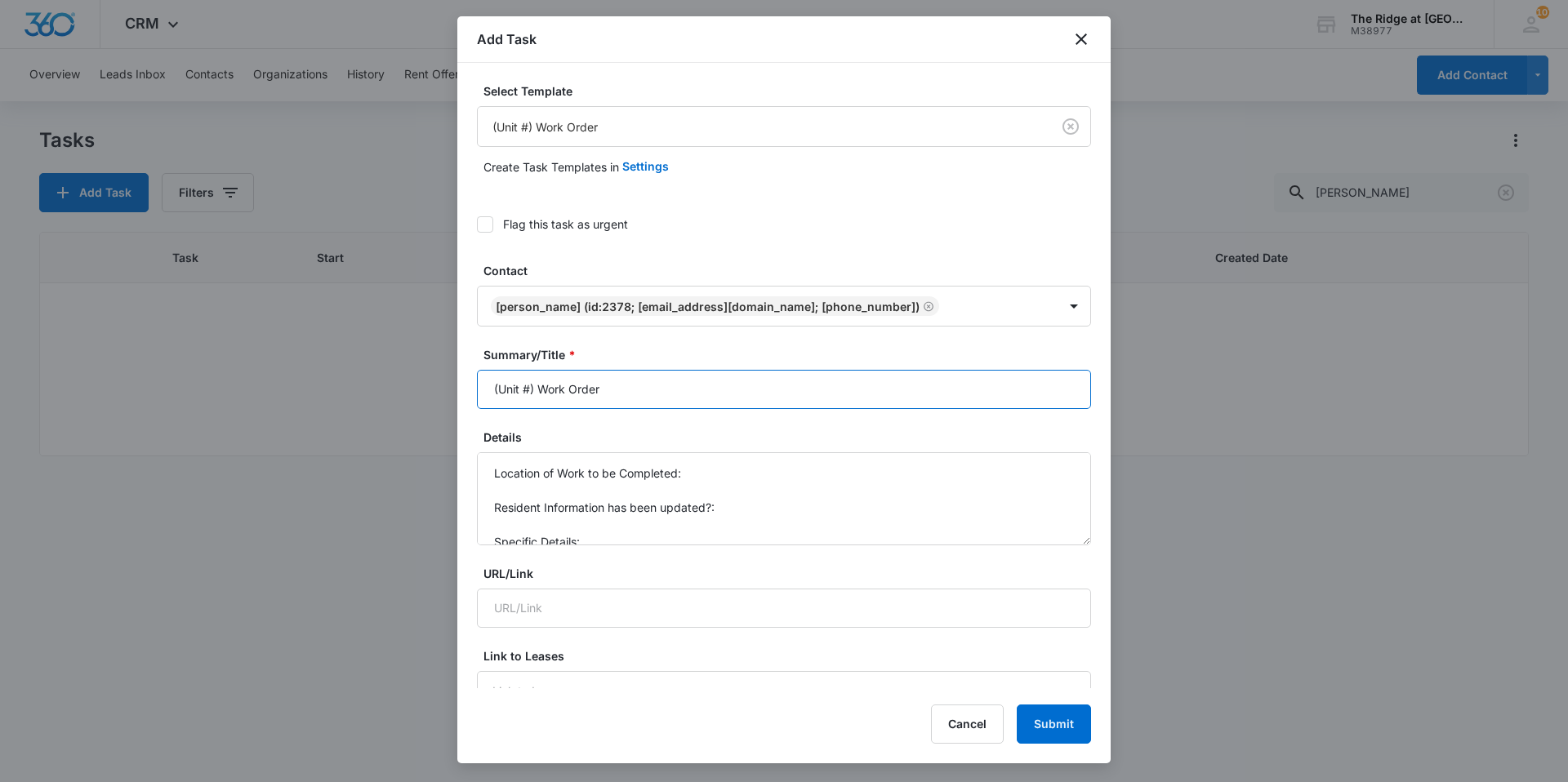
drag, startPoint x: 531, startPoint y: 387, endPoint x: 415, endPoint y: 400, distance: 116.7
click at [415, 400] on body "CRM Apps Reputation Websites Forms CRM Email Social Content Intelligence Files …" at bounding box center [784, 391] width 1568 height 782
type input "4366-203 Work Order"
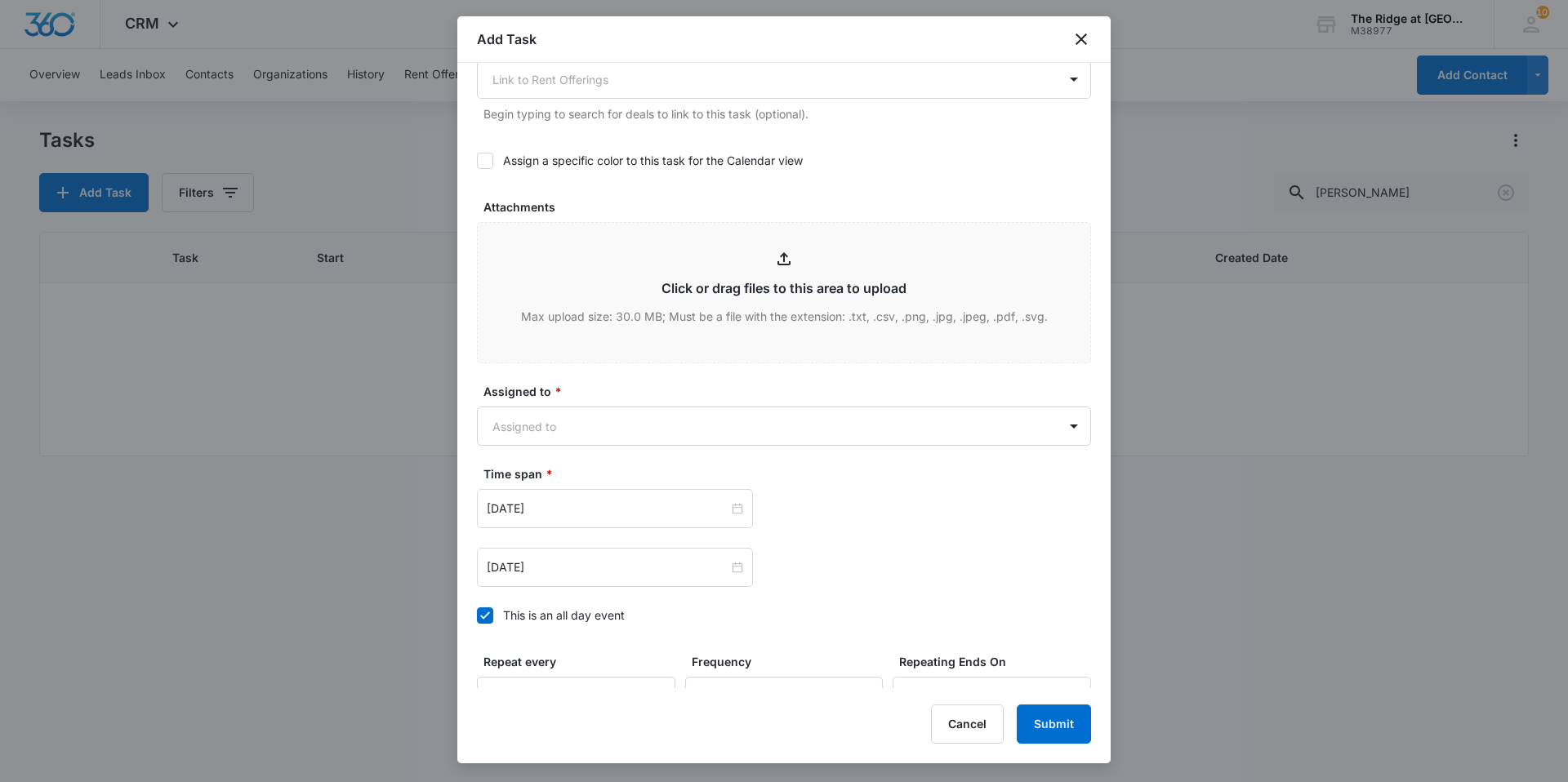
scroll to position [734, 0]
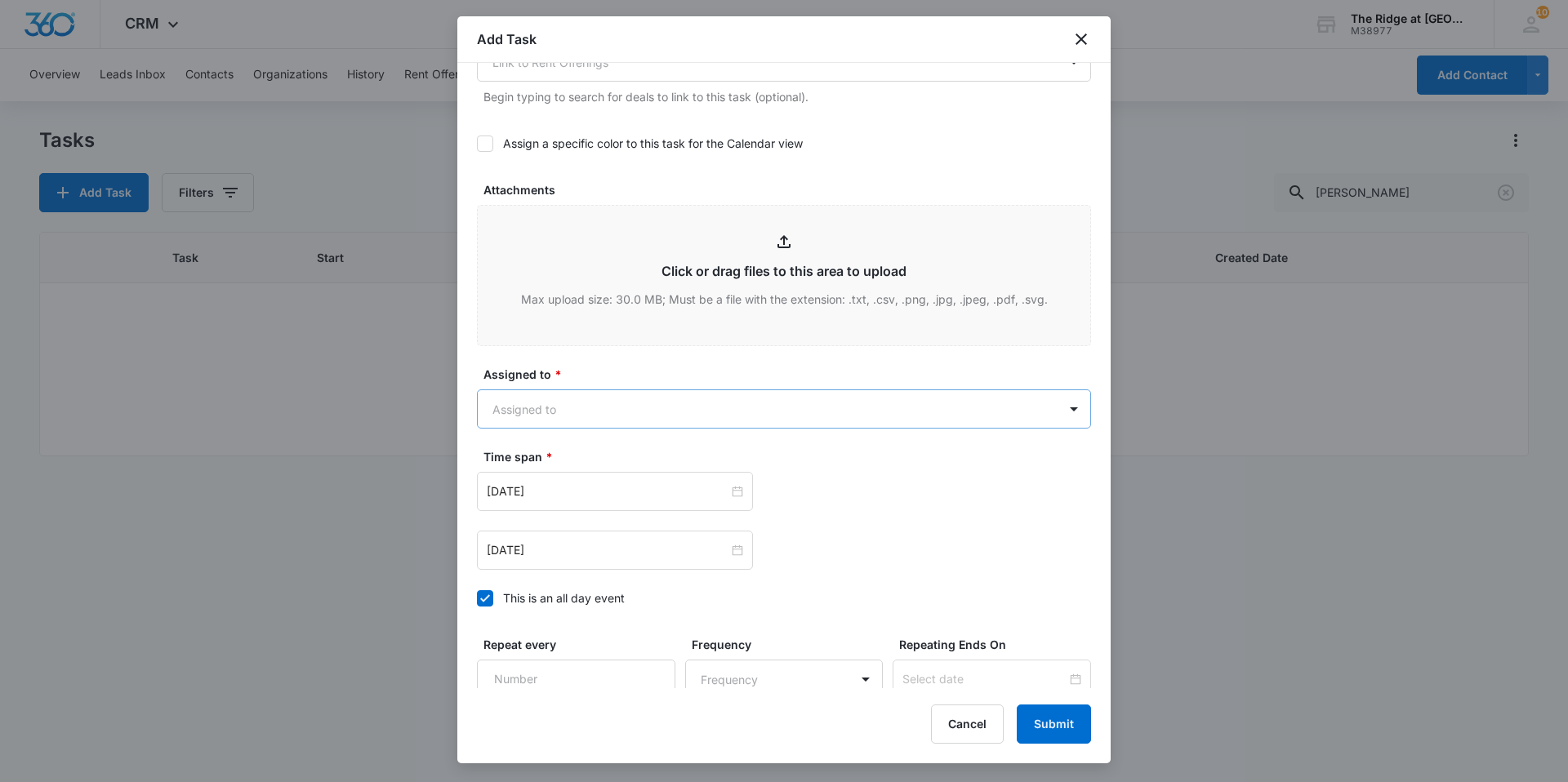
type textarea "Issue: Bedroom fan light cover is loose and needs to tighten Phone: [PHONE_NUMB…"
click at [537, 396] on body "CRM Apps Reputation Websites Forms CRM Email Social Content Intelligence Files …" at bounding box center [784, 391] width 1568 height 782
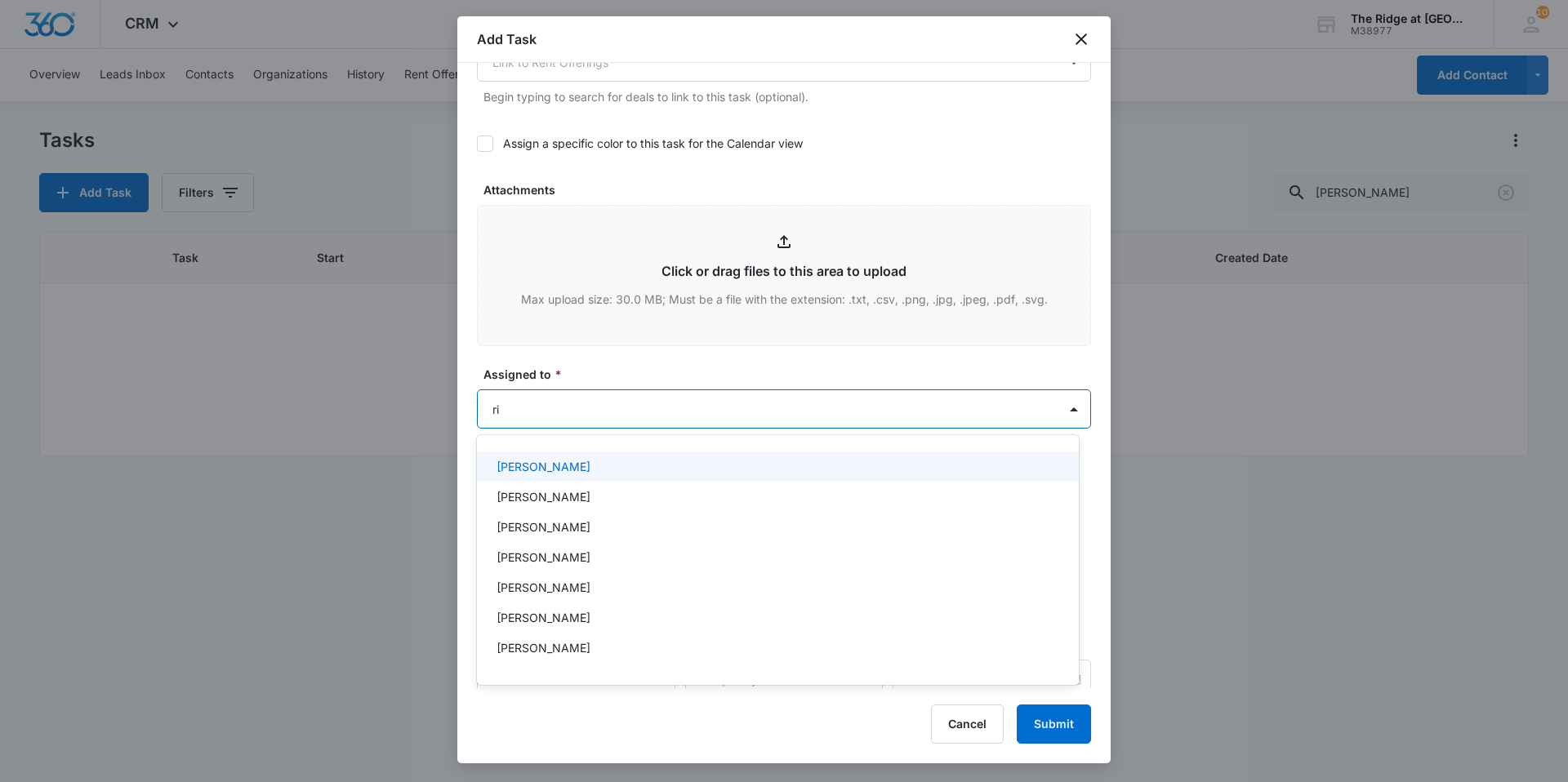
type input "ric"
click at [635, 409] on div at bounding box center [784, 391] width 1568 height 782
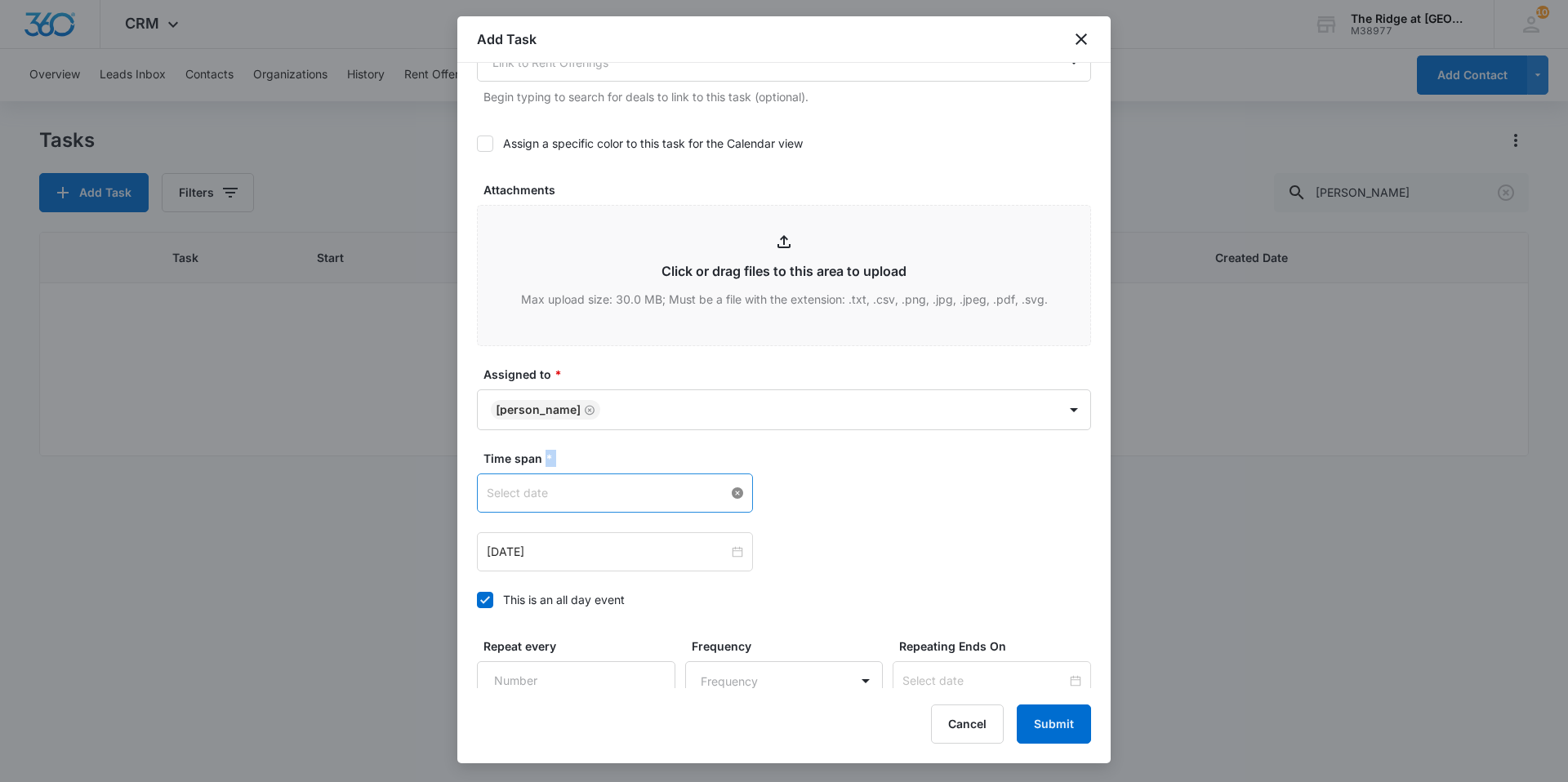
click at [730, 487] on div at bounding box center [615, 494] width 256 height 18
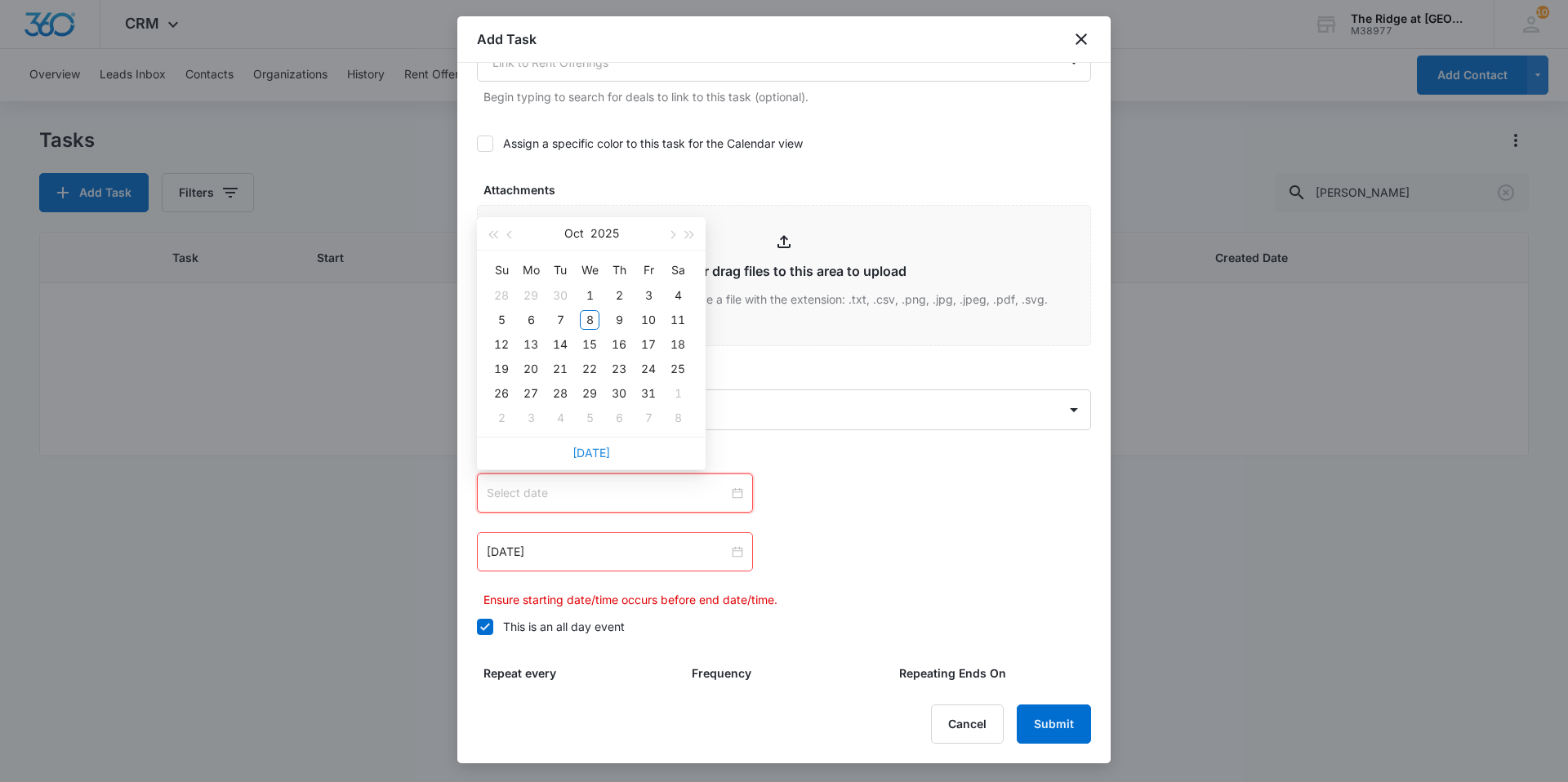
click at [589, 456] on link "[DATE]" at bounding box center [591, 452] width 38 height 14
type input "[DATE]"
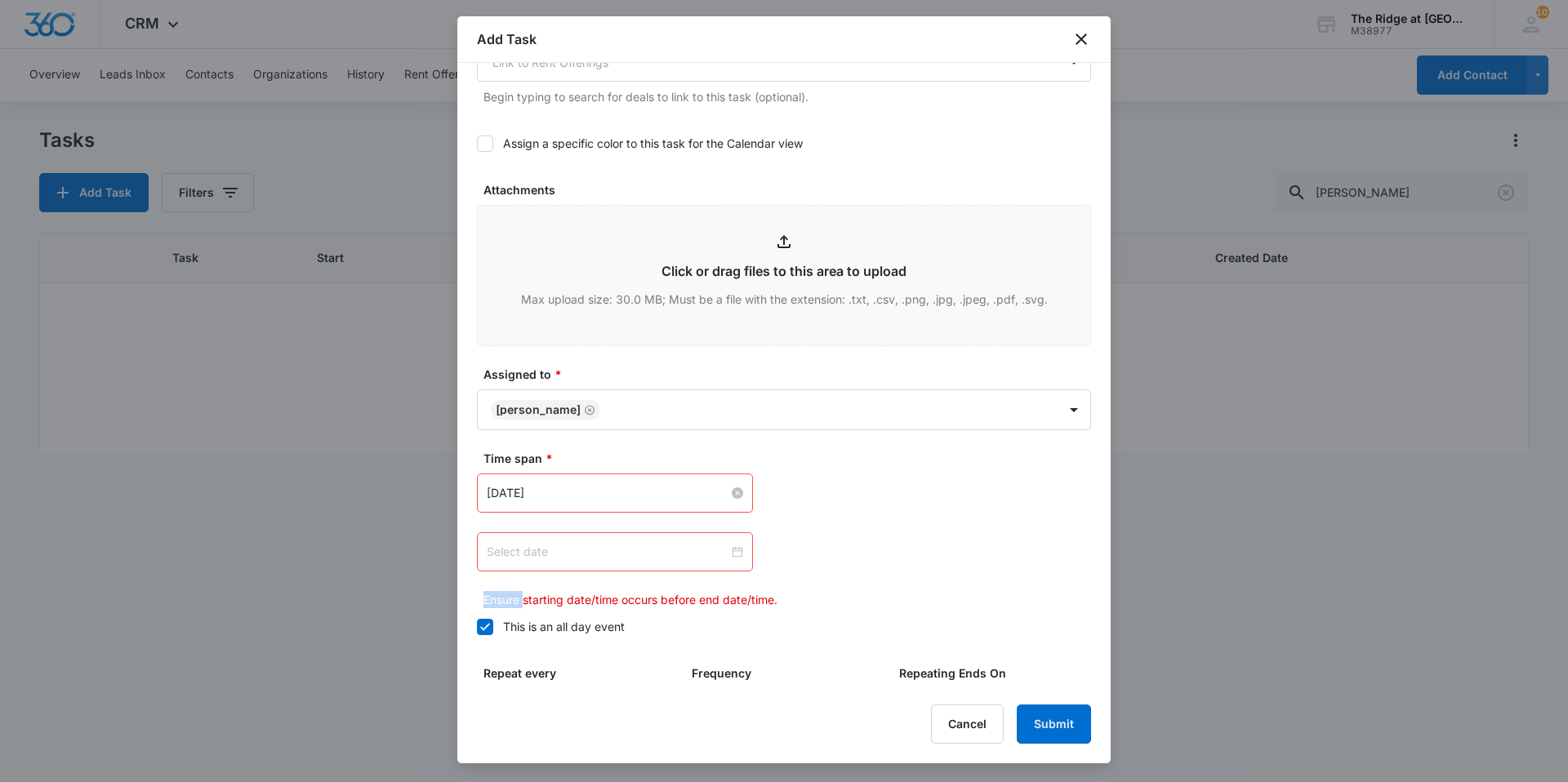
click at [733, 553] on div at bounding box center [615, 552] width 256 height 18
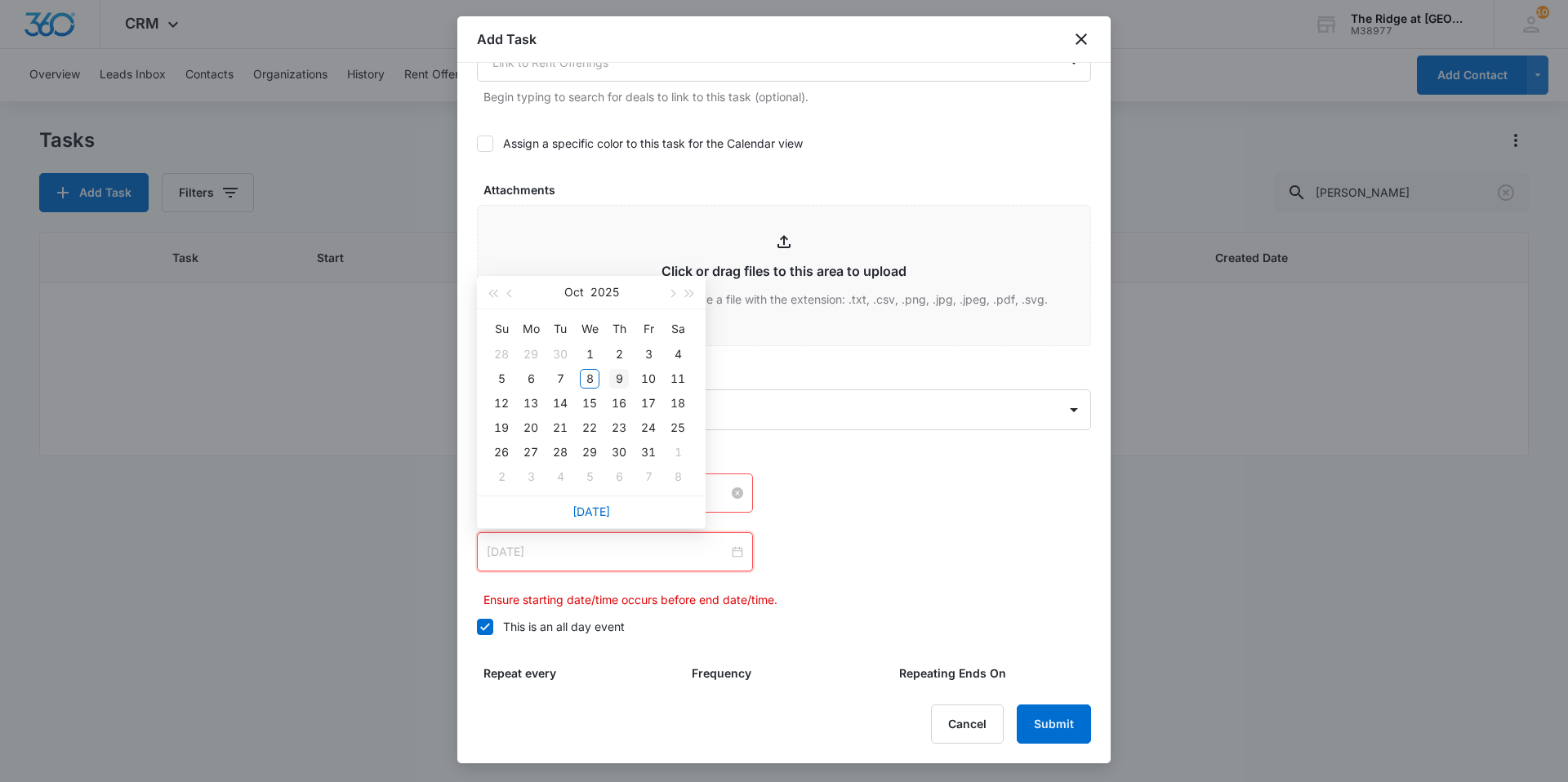
type input "[DATE]"
click at [615, 385] on div "9" at bounding box center [618, 378] width 19 height 19
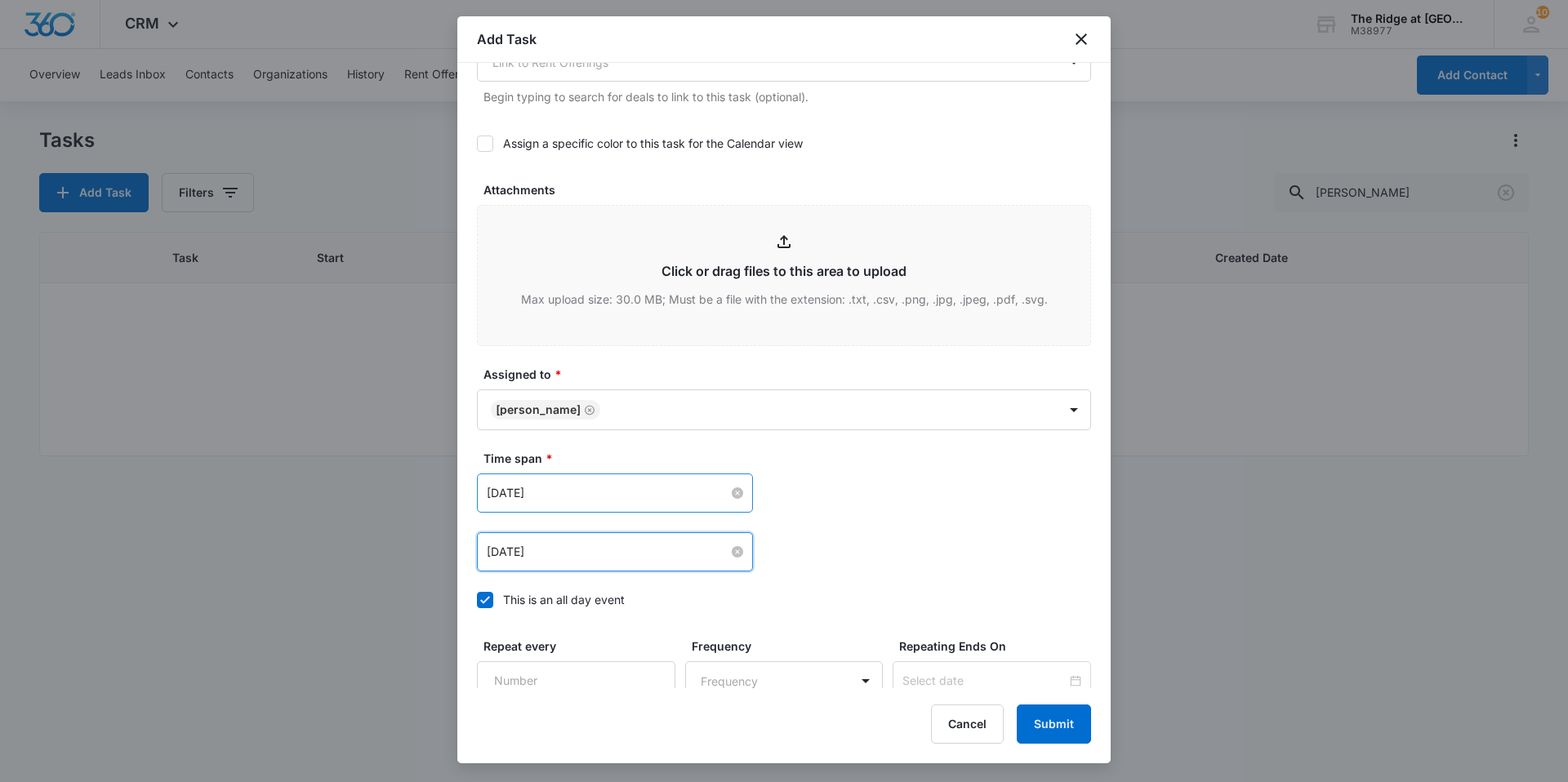
click at [833, 463] on label "Time span *" at bounding box center [790, 458] width 615 height 17
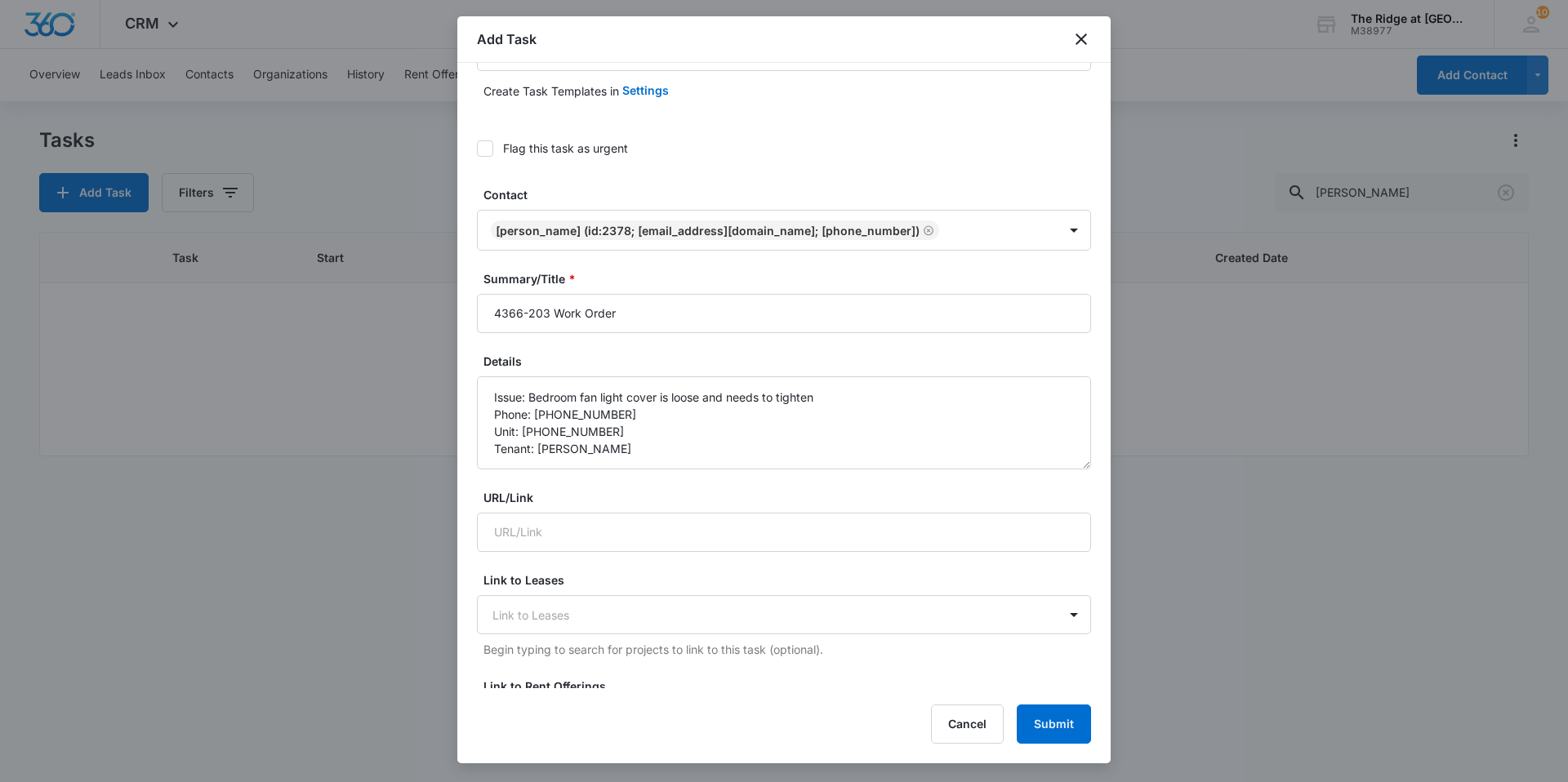
scroll to position [0, 0]
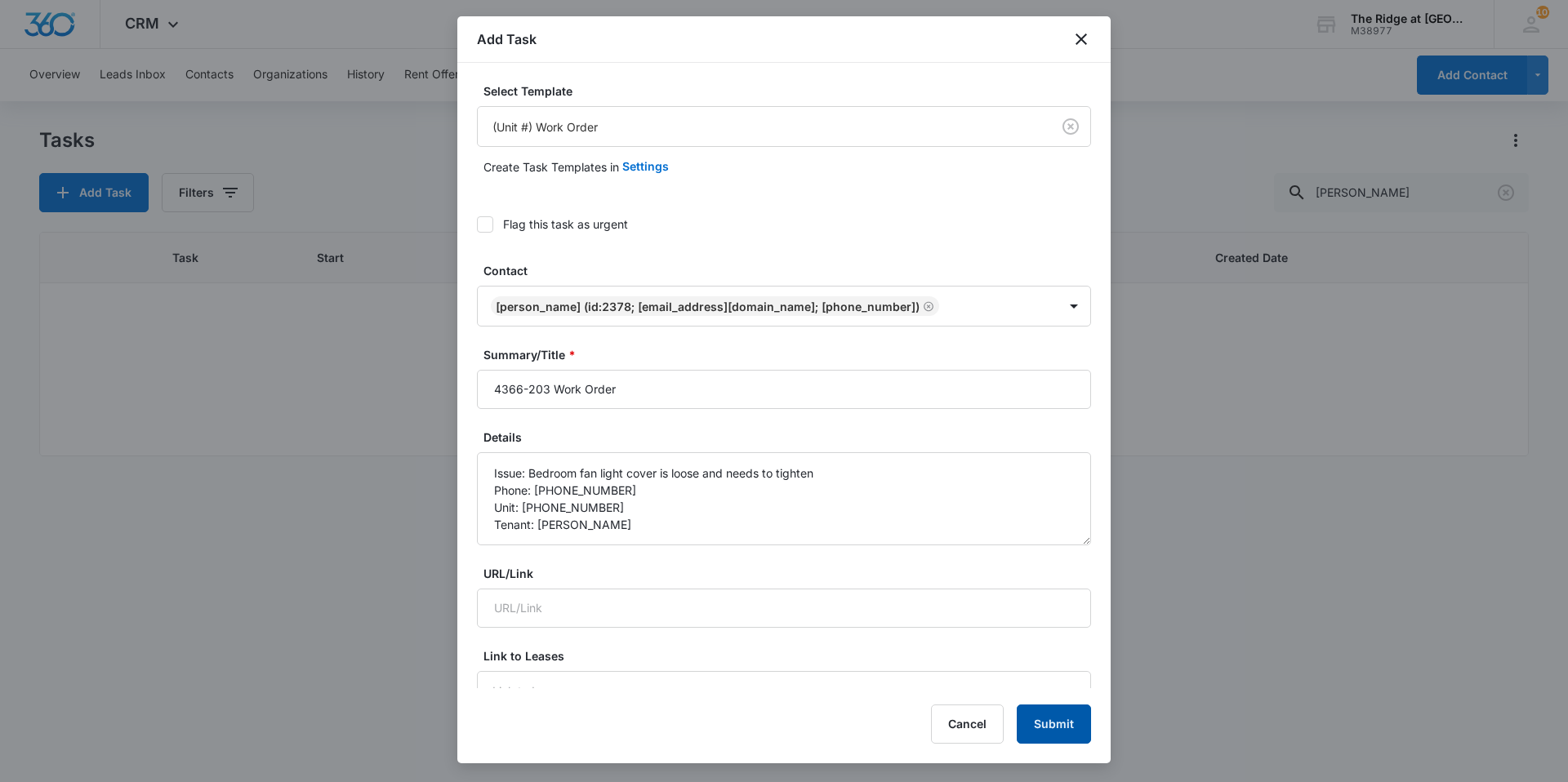
click at [1052, 709] on button "Submit" at bounding box center [1053, 723] width 74 height 39
